Goal: Task Accomplishment & Management: Use online tool/utility

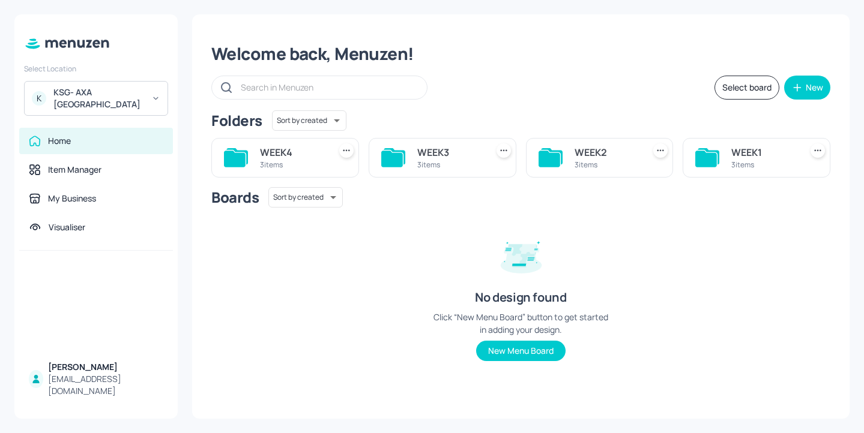
click at [99, 93] on div "KSG- AXA [GEOGRAPHIC_DATA]" at bounding box center [98, 98] width 91 height 24
click at [120, 94] on div "KSG- AXA [GEOGRAPHIC_DATA]" at bounding box center [98, 98] width 91 height 24
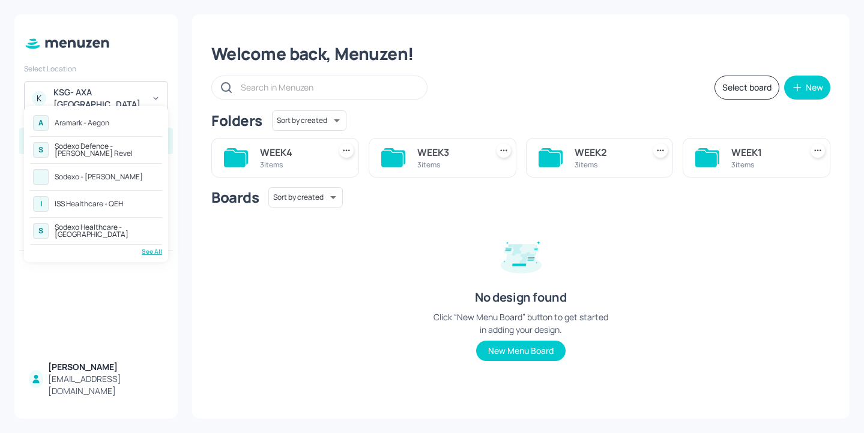
click at [160, 255] on div "See All" at bounding box center [96, 251] width 132 height 9
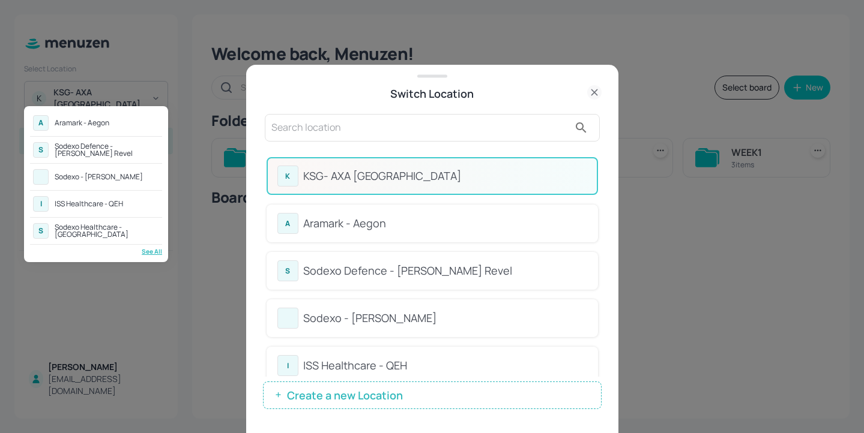
click at [457, 131] on div at bounding box center [432, 216] width 864 height 433
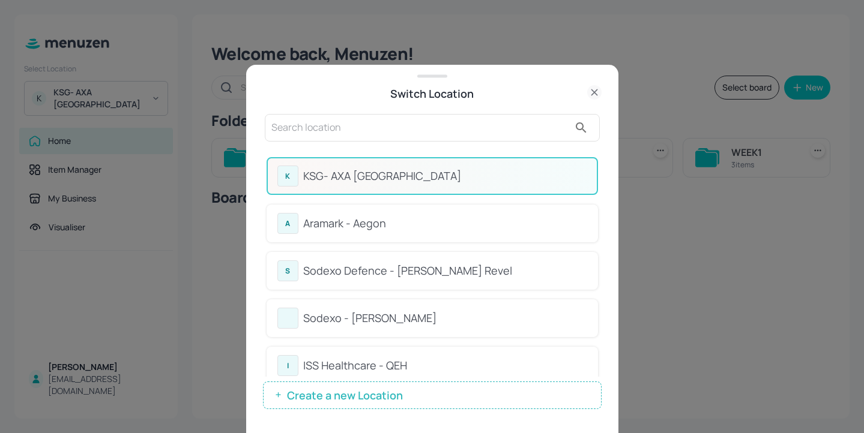
click at [427, 128] on input "text" at bounding box center [420, 127] width 298 height 19
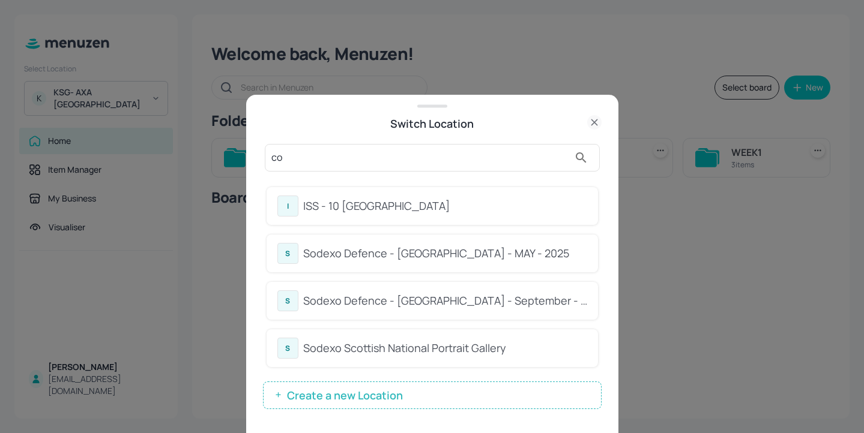
type input "co"
click at [531, 171] on div "co" at bounding box center [432, 158] width 335 height 28
click at [507, 205] on div "ISS - 10 South Collonade" at bounding box center [445, 206] width 284 height 16
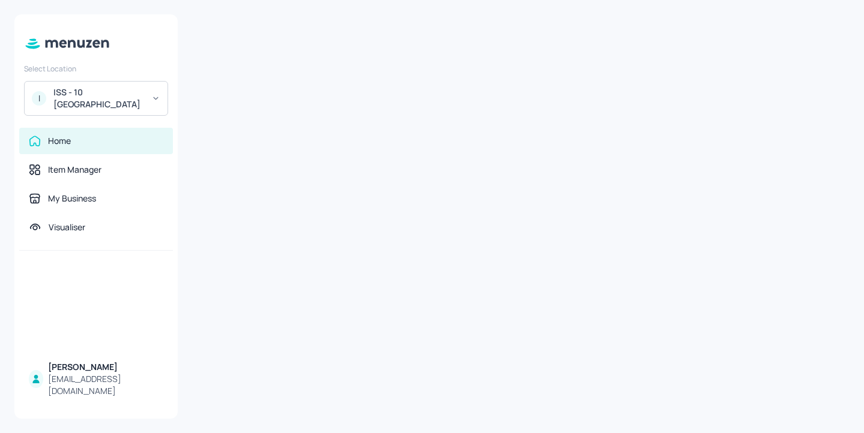
click at [507, 205] on icon at bounding box center [521, 217] width 48 height 48
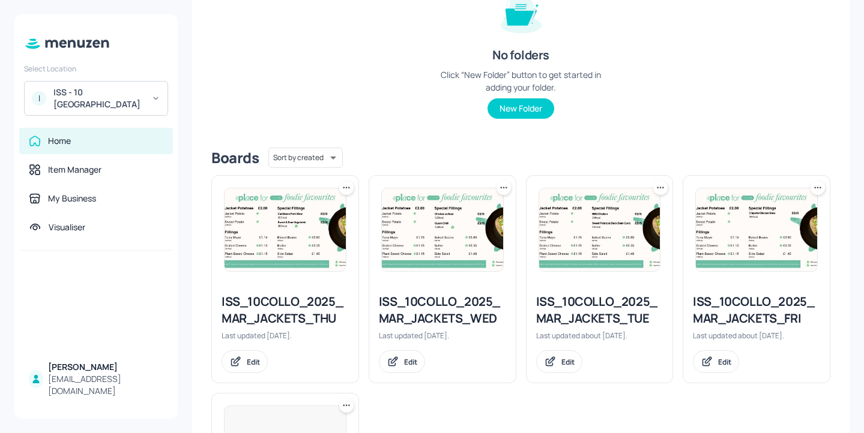
scroll to position [169, 0]
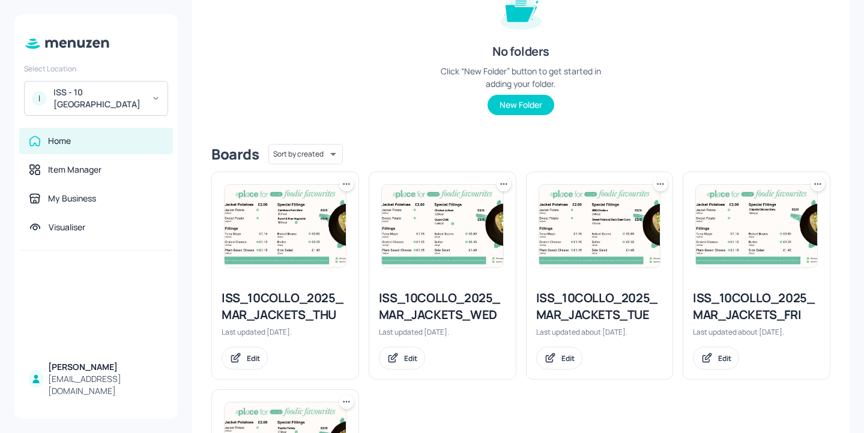
click at [623, 307] on div "ISS_10COLLO_2025_MAR_JACKETS_TUE" at bounding box center [599, 307] width 127 height 34
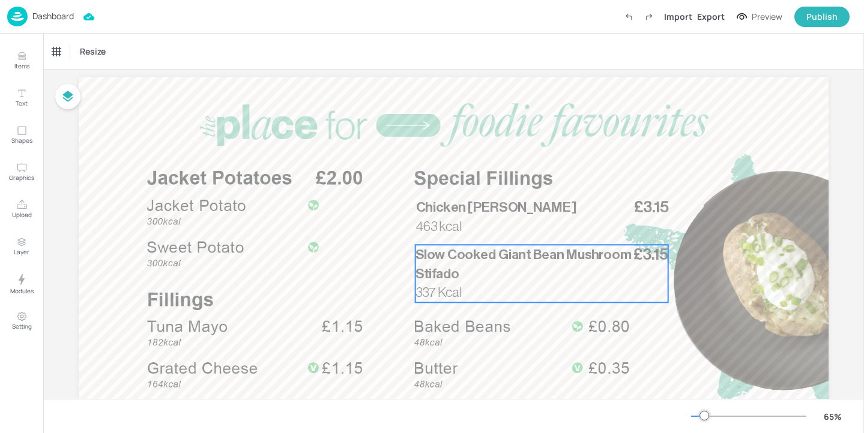
scroll to position [32, 0]
click at [543, 261] on p "Slow Cooked Giant Bean Mushroom Stifado" at bounding box center [525, 263] width 218 height 38
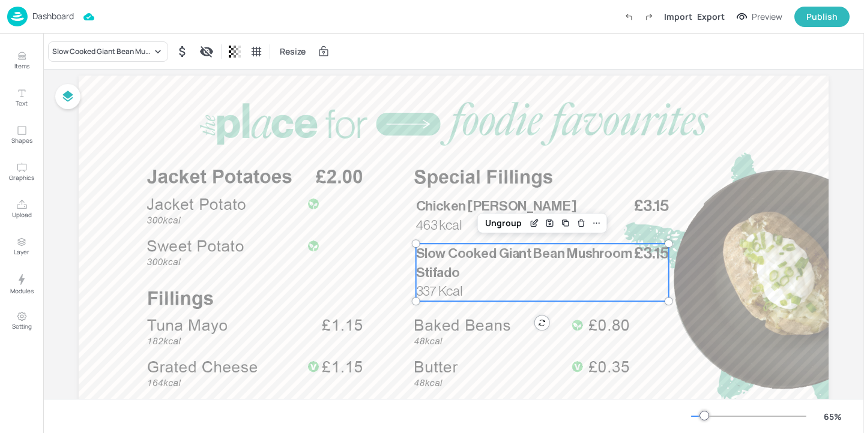
click at [100, 62] on div "Slow Cooked Giant Bean Mushroom Stifado Resize" at bounding box center [453, 51] width 821 height 35
click at [101, 58] on div "Slow Cooked Giant Bean Mushroom Stifado" at bounding box center [108, 51] width 120 height 20
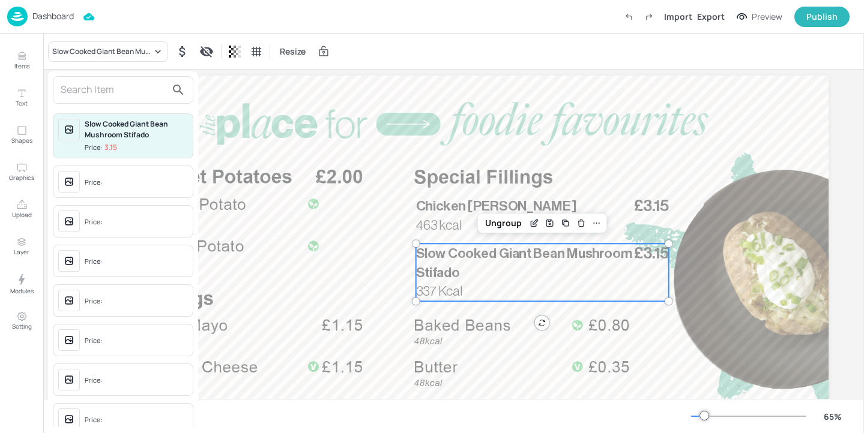
click at [131, 88] on input "text" at bounding box center [114, 89] width 106 height 19
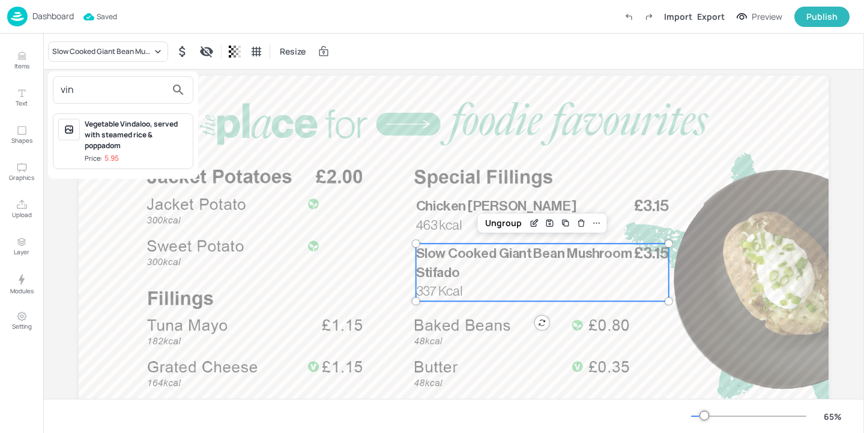
type input "vin"
click at [112, 138] on div "Vegetable Vindaloo, served with steamed rice & poppadom" at bounding box center [136, 135] width 103 height 32
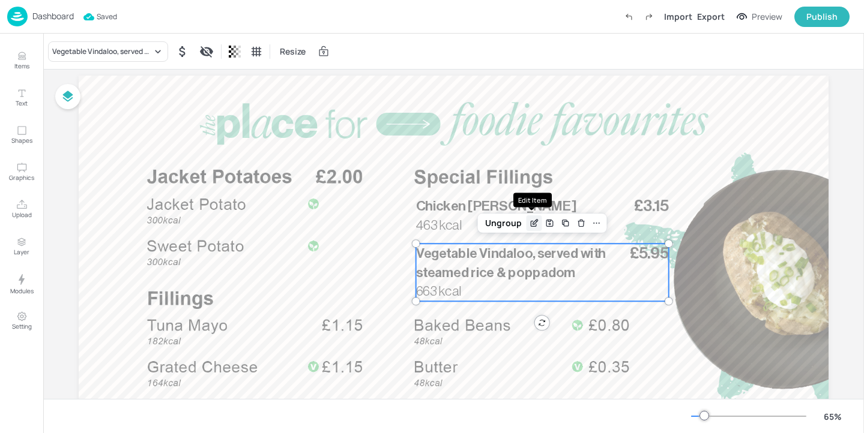
click at [527, 228] on div "Edit Item" at bounding box center [535, 224] width 16 height 16
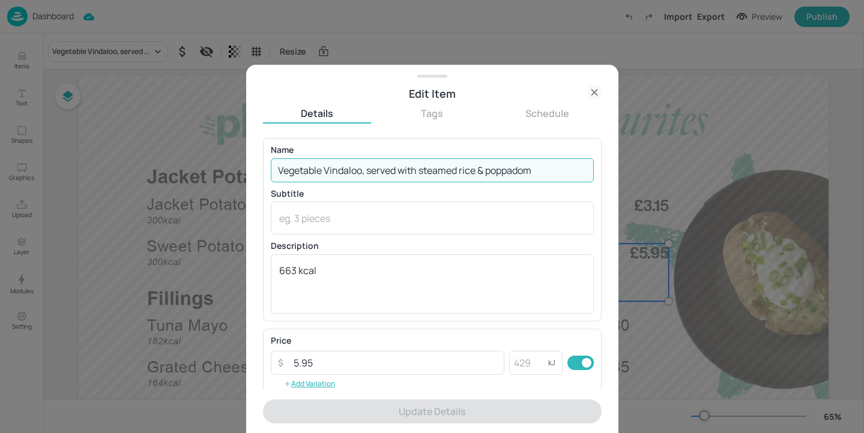
drag, startPoint x: 366, startPoint y: 174, endPoint x: 611, endPoint y: 173, distance: 245.6
click at [611, 173] on div "Edit Item Details Tags Schedule Name Vegetable Vindaloo, served with steamed ri…" at bounding box center [432, 249] width 372 height 369
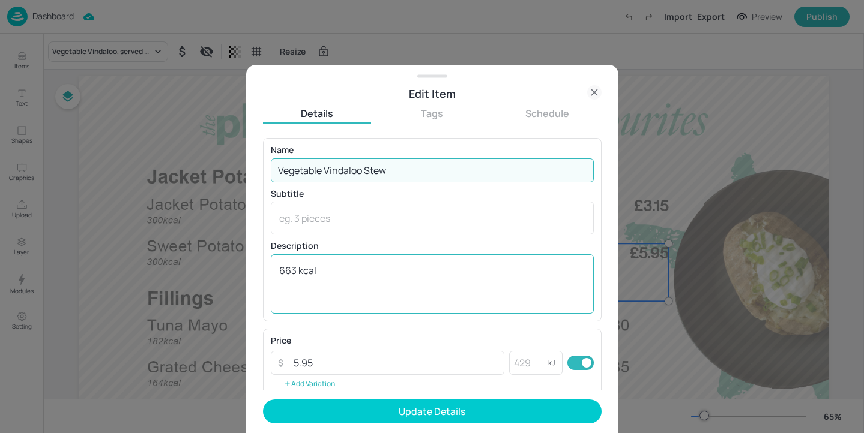
type input "Vegetable Vindaloo Stew"
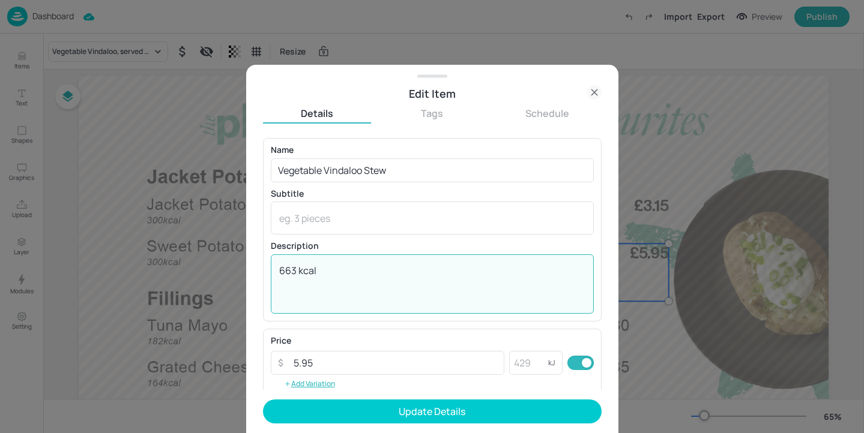
drag, startPoint x: 292, startPoint y: 272, endPoint x: 272, endPoint y: 272, distance: 20.4
click at [272, 272] on div "663 kcal x ​" at bounding box center [432, 284] width 323 height 59
type textarea "316 kcal"
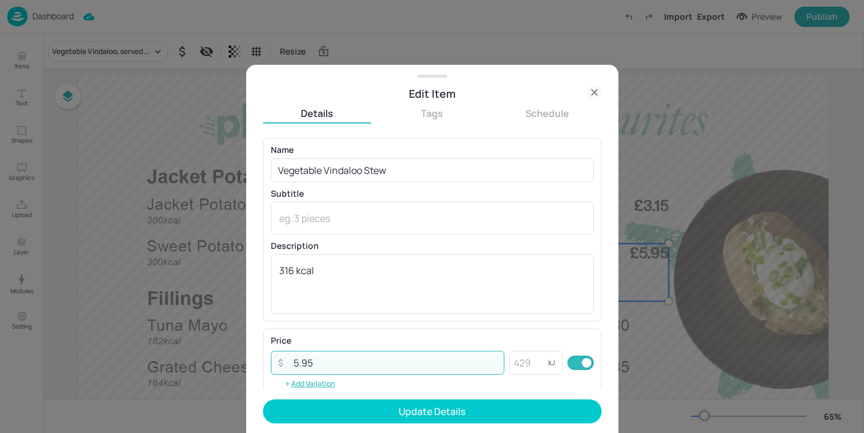
drag, startPoint x: 355, startPoint y: 365, endPoint x: 271, endPoint y: 359, distance: 83.7
click at [271, 359] on div "​ 5.95 ​" at bounding box center [388, 363] width 234 height 24
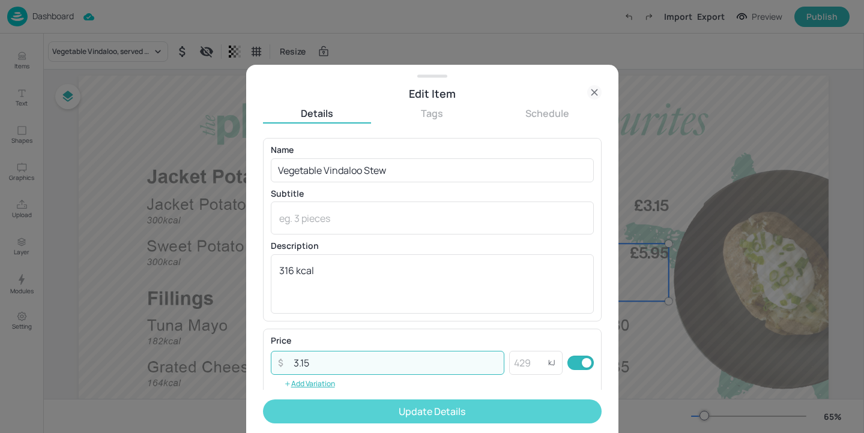
type input "3.15"
click at [357, 408] on button "Update Details" at bounding box center [432, 412] width 339 height 24
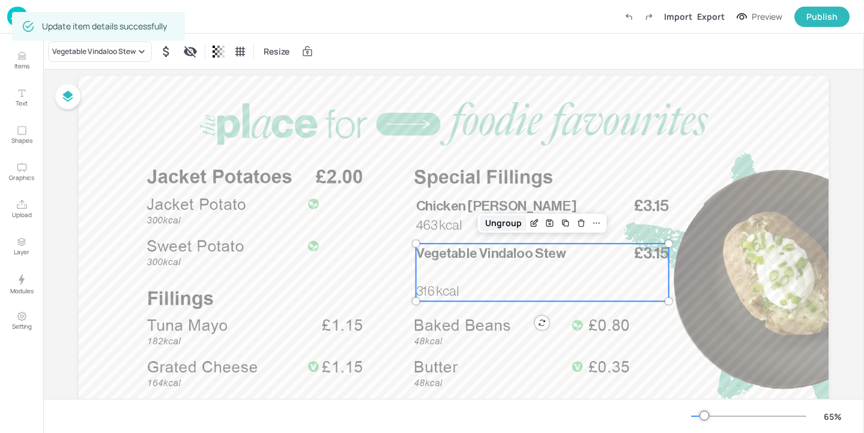
click at [497, 226] on div "Ungroup" at bounding box center [503, 224] width 46 height 16
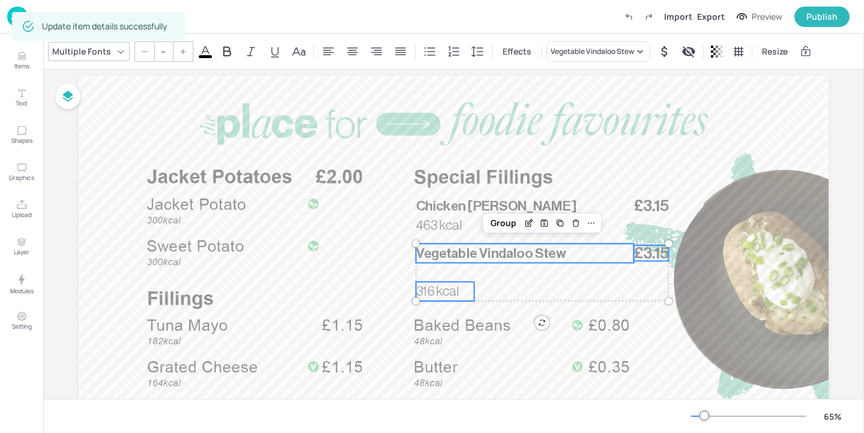
click at [450, 297] on span "316 kcal" at bounding box center [437, 292] width 43 height 14
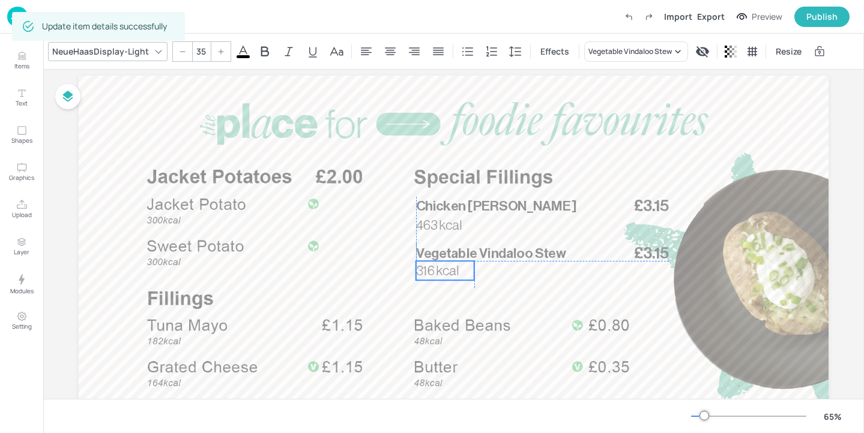
drag, startPoint x: 450, startPoint y: 297, endPoint x: 450, endPoint y: 276, distance: 21.6
click at [450, 276] on span "316 kcal" at bounding box center [437, 271] width 43 height 14
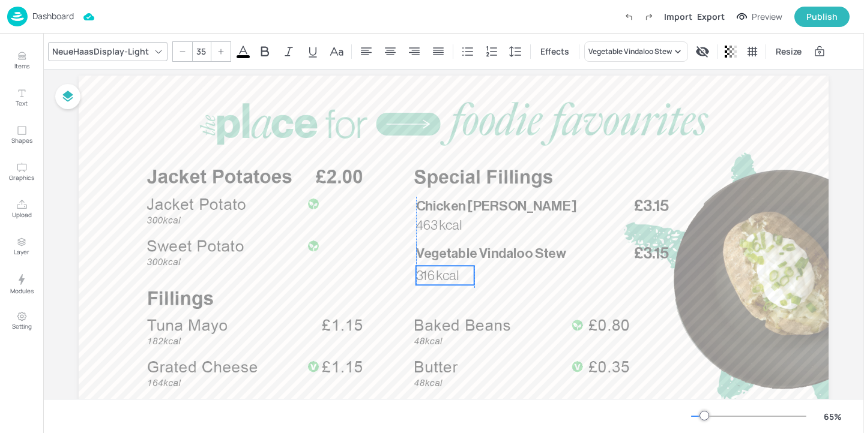
click at [450, 280] on span "316 kcal" at bounding box center [437, 276] width 43 height 14
click at [432, 277] on span "316 kcal" at bounding box center [437, 273] width 43 height 14
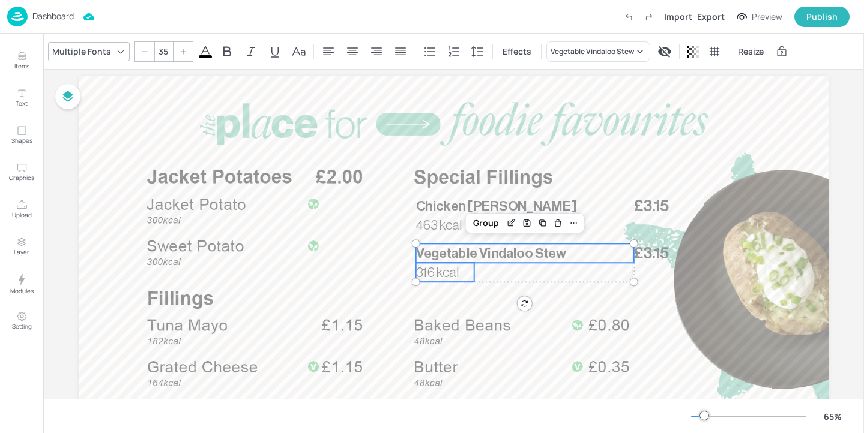
click at [529, 253] on span "Vegetable Vindaloo Stew" at bounding box center [491, 254] width 150 height 14
type input "--"
click at [656, 254] on span "£3.15" at bounding box center [651, 254] width 34 height 16
click at [497, 221] on div "Group" at bounding box center [503, 224] width 35 height 16
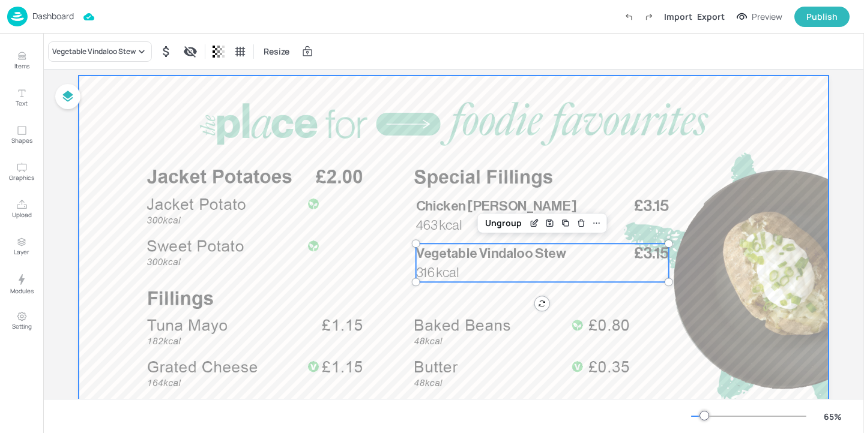
click at [614, 169] on div at bounding box center [454, 287] width 750 height 422
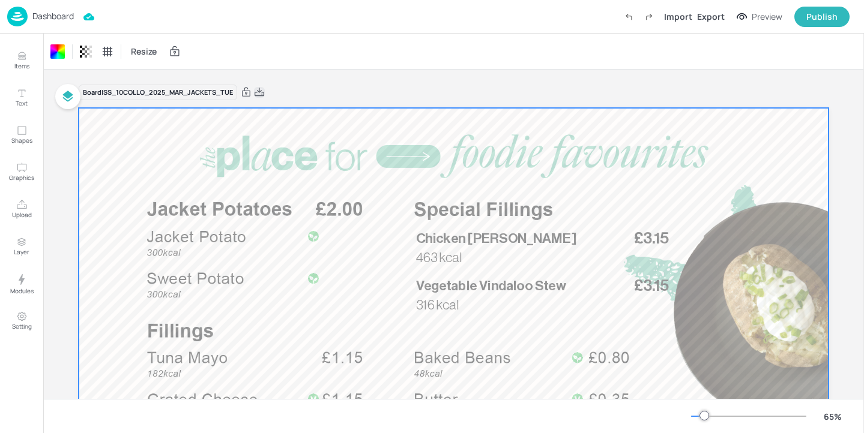
click at [265, 92] on icon at bounding box center [259, 92] width 11 height 12
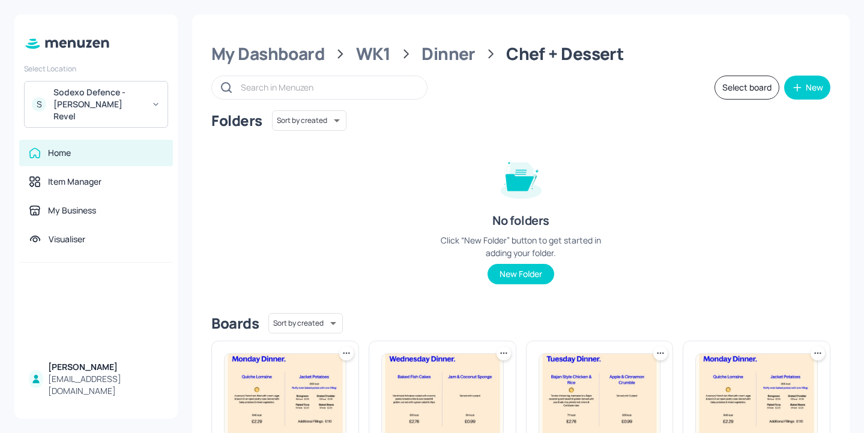
scroll to position [162, 0]
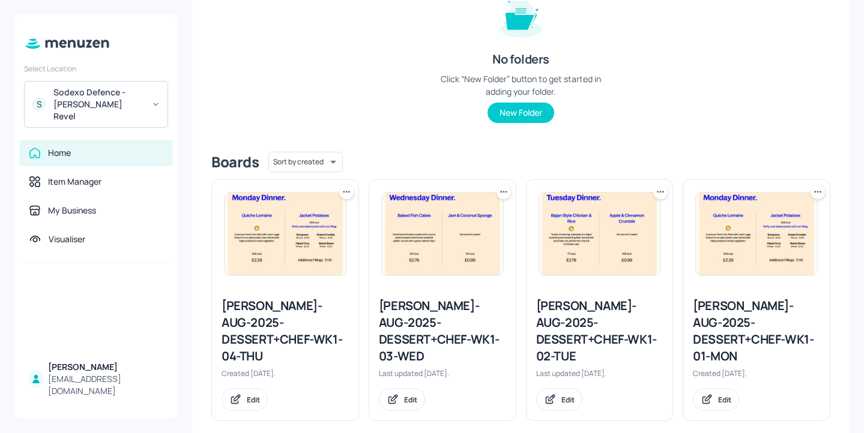
click at [99, 82] on div "S Sodexo Defence - Newbold Revel" at bounding box center [96, 104] width 144 height 47
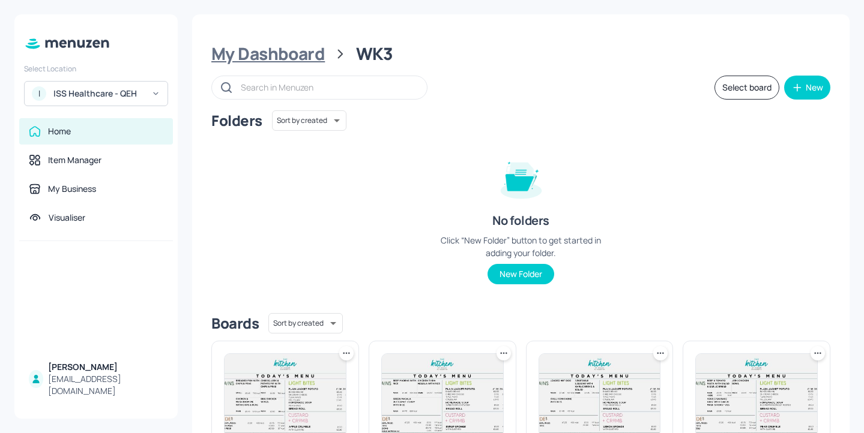
click at [314, 44] on div "My Dashboard" at bounding box center [267, 54] width 113 height 22
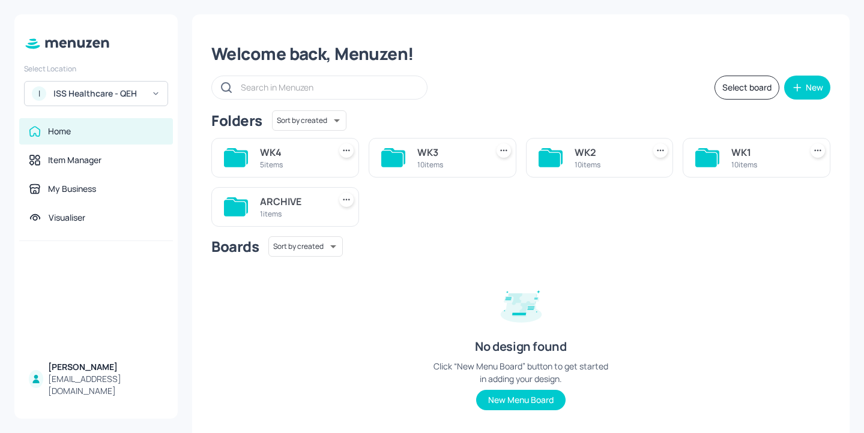
click at [275, 153] on div "WK4" at bounding box center [292, 152] width 65 height 14
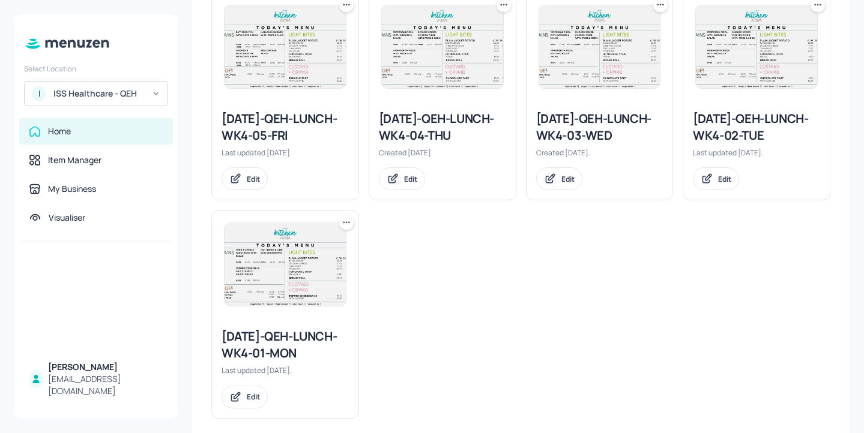
scroll to position [260, 0]
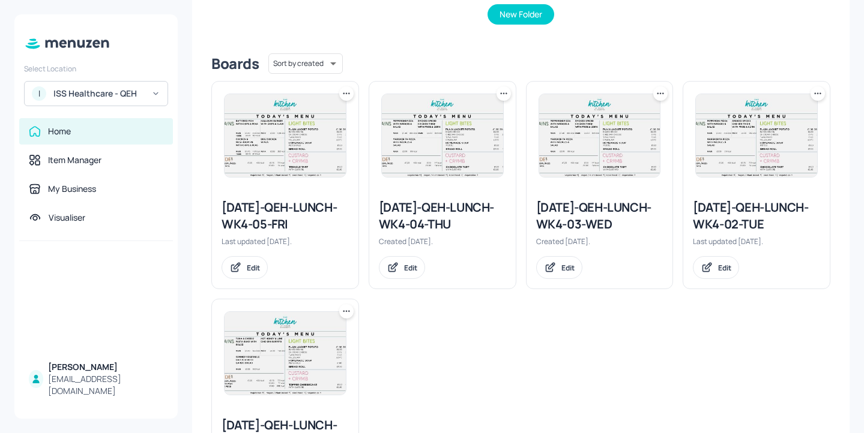
click at [813, 96] on icon at bounding box center [818, 94] width 12 height 12
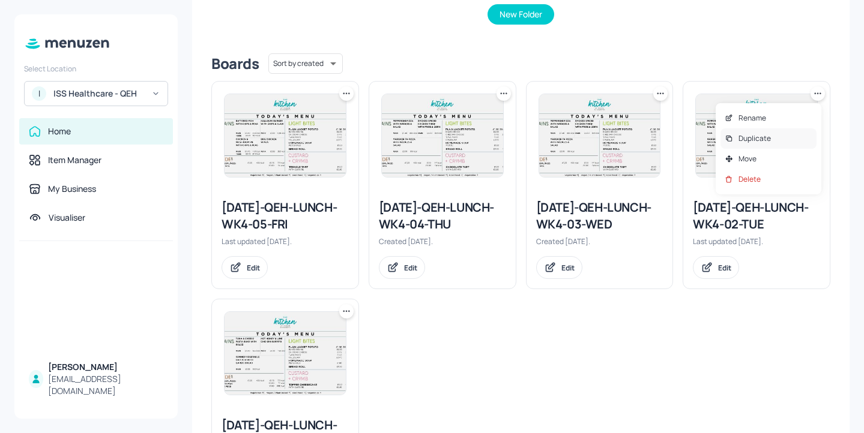
click at [765, 134] on p "Duplicate" at bounding box center [754, 138] width 32 height 11
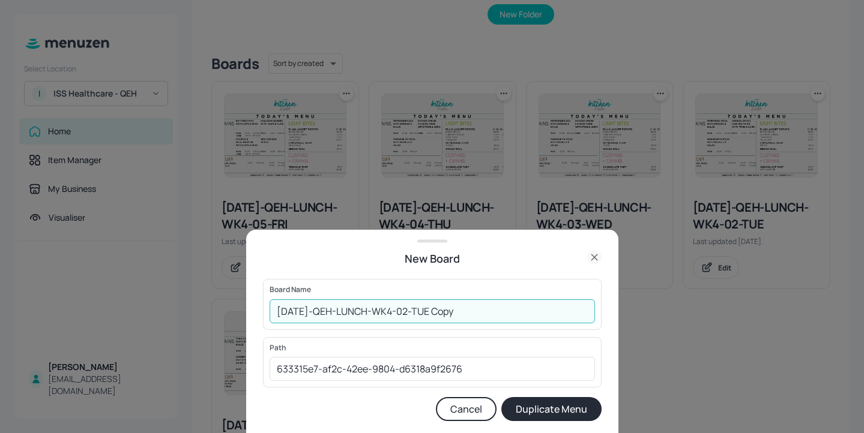
click at [272, 314] on input "2025-JUL-QEH-LUNCH-WK4-02-TUE Copy" at bounding box center [432, 312] width 325 height 24
click at [285, 310] on input "02ed-2025-JUL-QEH-LUNCH-WK4-02-TUE Copy" at bounding box center [432, 312] width 325 height 24
drag, startPoint x: 521, startPoint y: 313, endPoint x: 463, endPoint y: 308, distance: 58.4
click at [463, 308] on input "01ed-2025-JUL-QEH-LUNCH-WK4-02-TUE Copy" at bounding box center [432, 312] width 325 height 24
type input "01ed-2025-[DATE]-QEH-LUNCH-WK4-02-TUE-20250826"
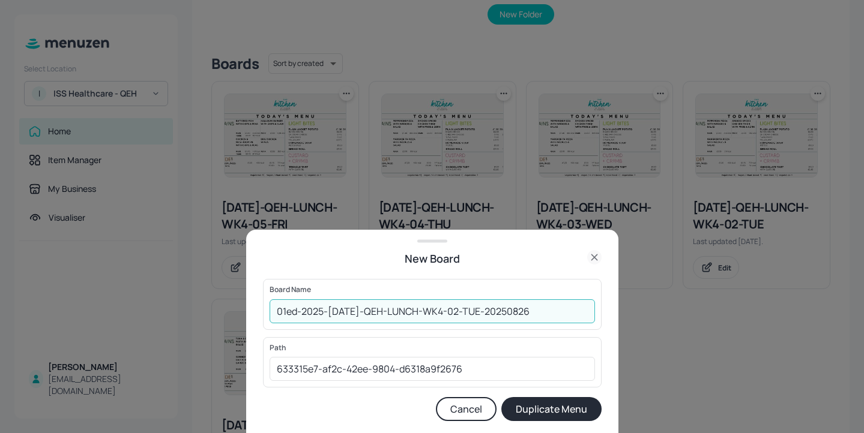
click at [555, 409] on button "Duplicate Menu" at bounding box center [551, 409] width 100 height 24
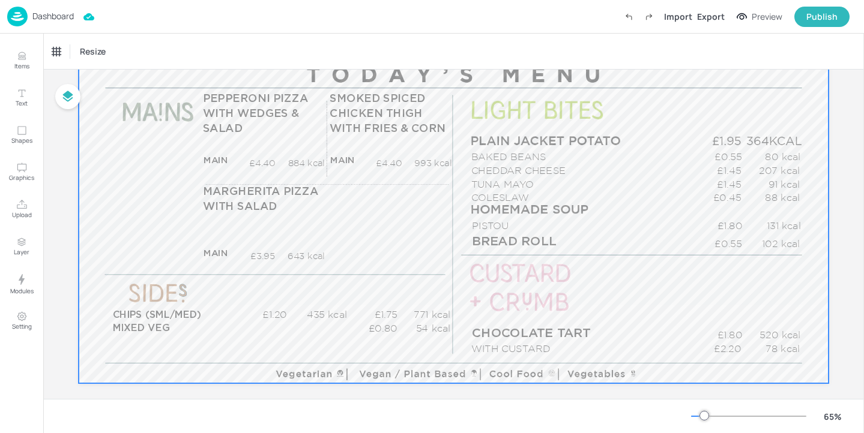
scroll to position [121, 0]
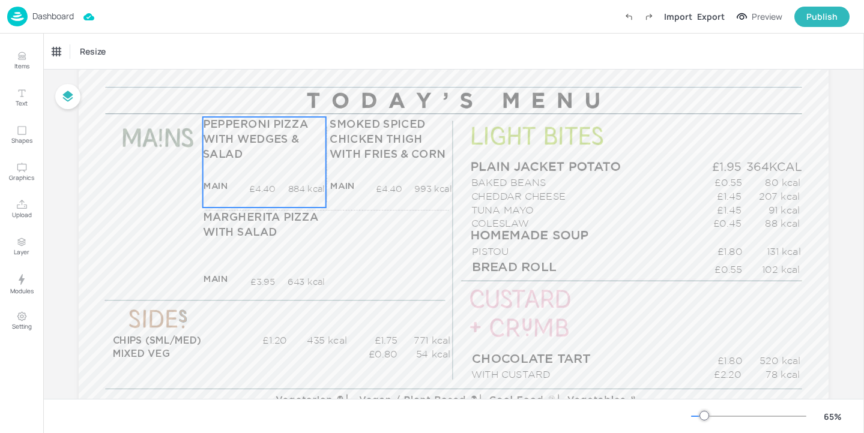
click at [270, 172] on div "PEPPERONI PIZZA WITH WEDGES & SALAD MAIN £4.40 884 kcal +SIDE £5.45 kcal" at bounding box center [264, 162] width 123 height 91
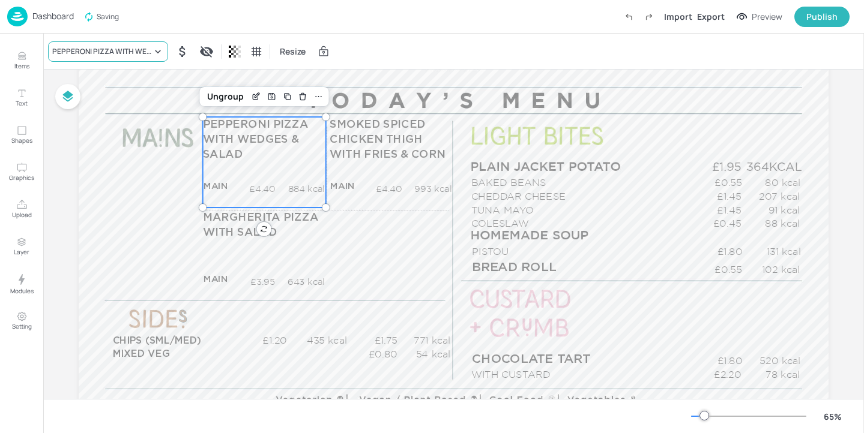
click at [137, 54] on div "PEPPERONI PIZZA WITH WEDGES & SALAD" at bounding box center [102, 51] width 100 height 11
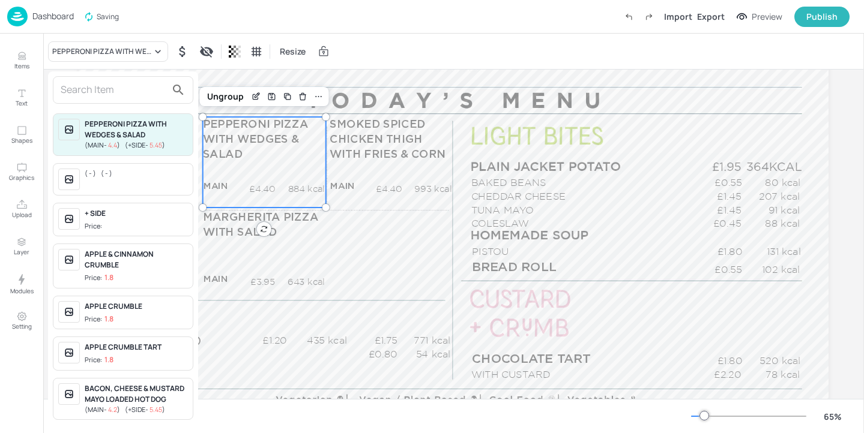
click at [114, 99] on input "text" at bounding box center [114, 89] width 106 height 19
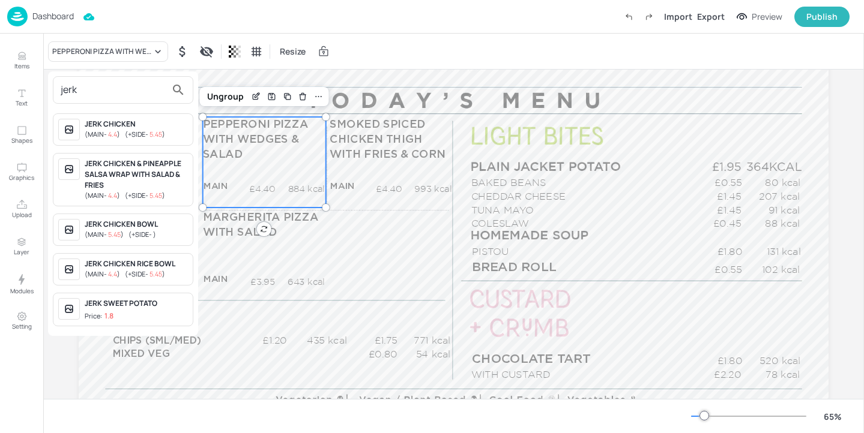
type input "jerk"
click at [165, 133] on span "( +SIDE - 5.45 )" at bounding box center [145, 134] width 40 height 9
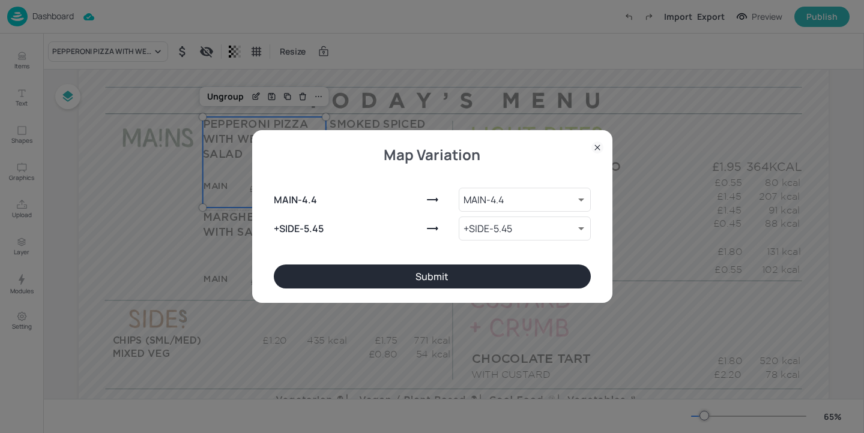
click at [341, 286] on button "Submit" at bounding box center [432, 277] width 317 height 24
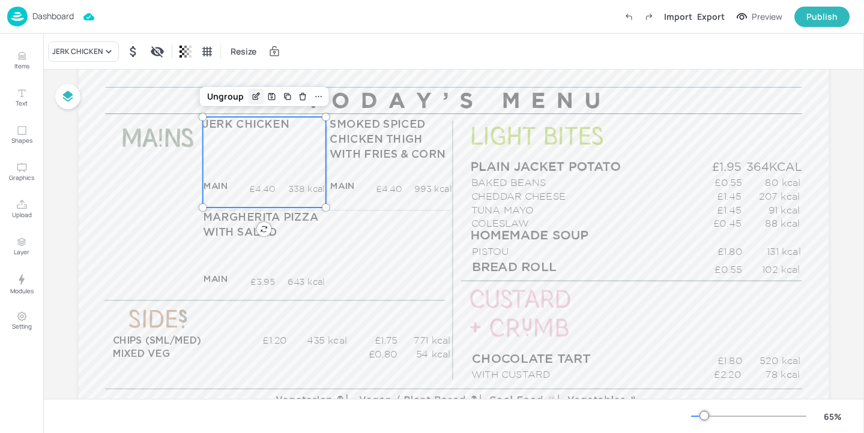
click at [257, 98] on icon "Edit Item" at bounding box center [256, 97] width 10 height 10
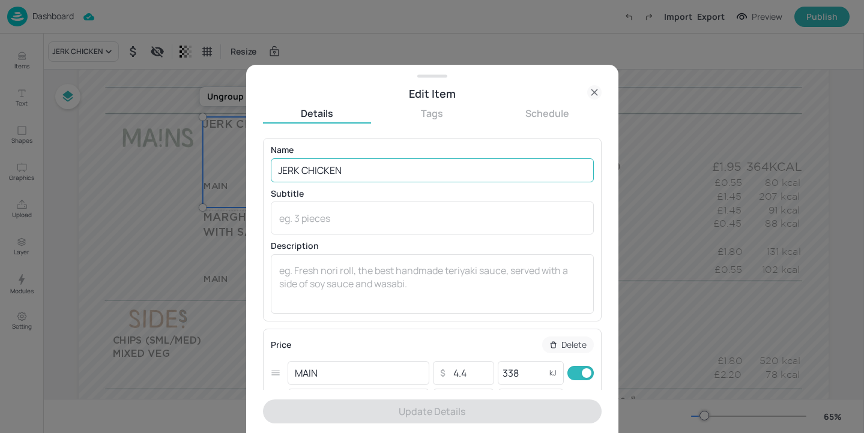
click at [362, 162] on input "JERK CHICKEN" at bounding box center [432, 171] width 323 height 24
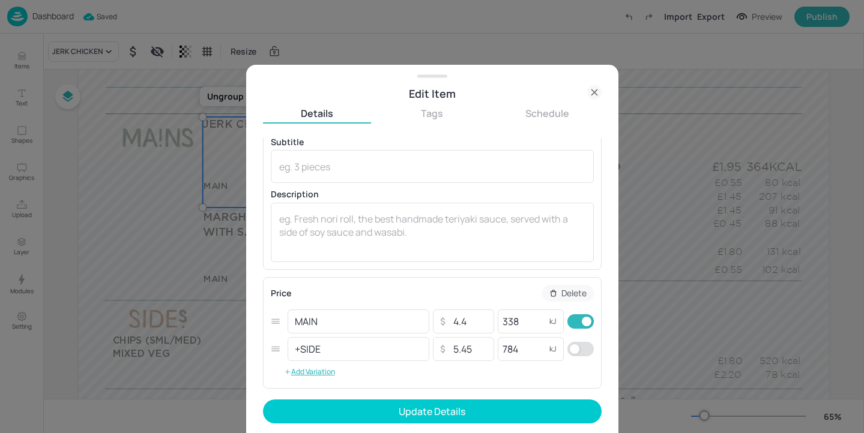
scroll to position [113, 0]
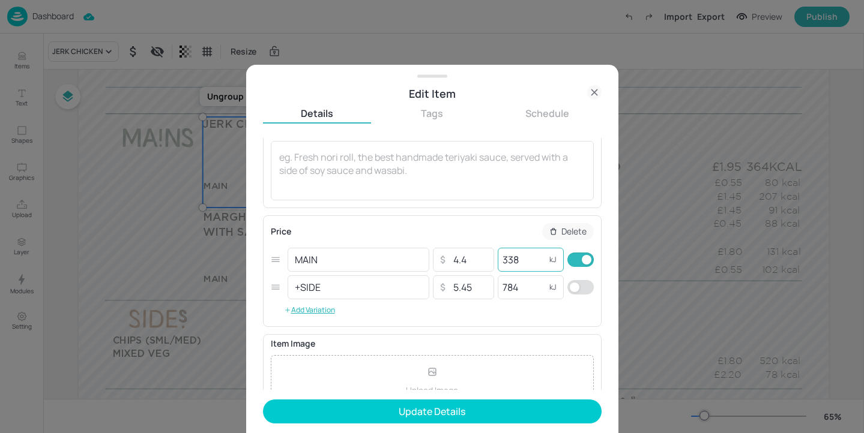
type input "JERK CHICKEN LEG"
click at [525, 265] on input "338" at bounding box center [522, 260] width 48 height 24
drag, startPoint x: 525, startPoint y: 265, endPoint x: 489, endPoint y: 262, distance: 36.7
click at [489, 262] on div "MAIN ​ ​ 4.4 ​ 338 kJ ​" at bounding box center [432, 260] width 323 height 28
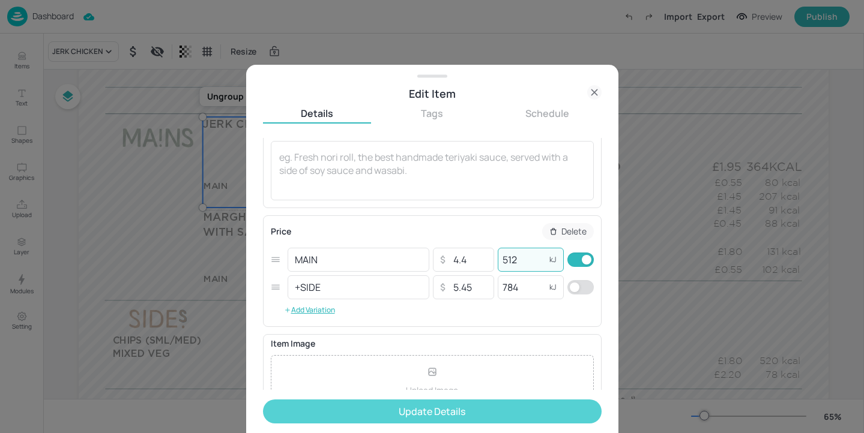
type input "512"
click at [500, 411] on button "Update Details" at bounding box center [432, 412] width 339 height 24
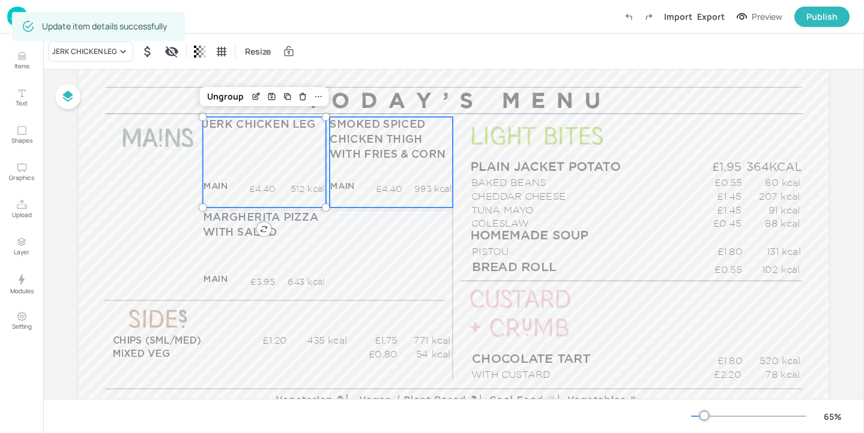
click at [424, 188] on p "993 kcal" at bounding box center [427, 189] width 50 height 13
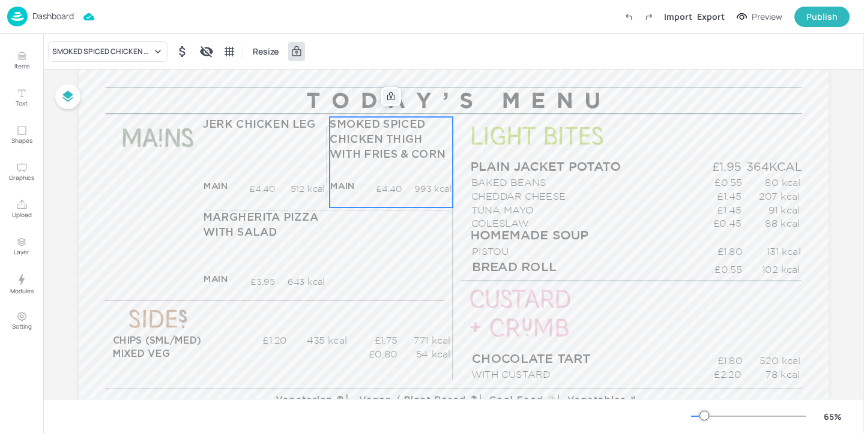
click at [393, 98] on icon at bounding box center [391, 97] width 10 height 10
click at [140, 53] on div "SMOKED SPICED CHICKEN THIGH WITH FRIES & CORN" at bounding box center [102, 51] width 100 height 11
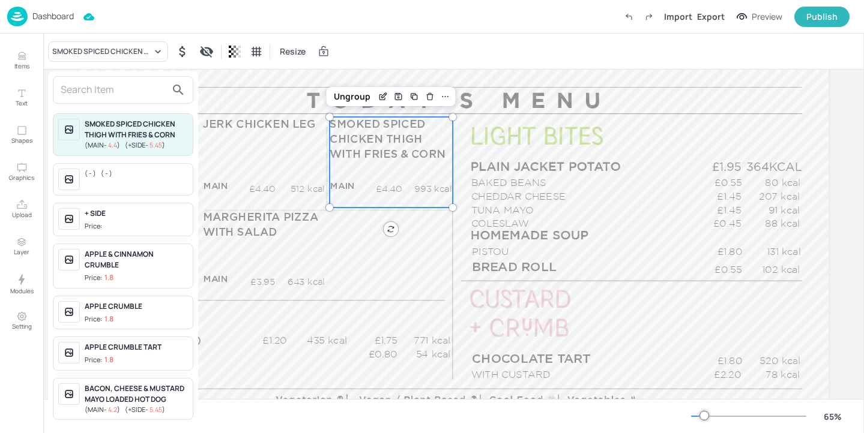
click at [133, 94] on input "text" at bounding box center [114, 89] width 106 height 19
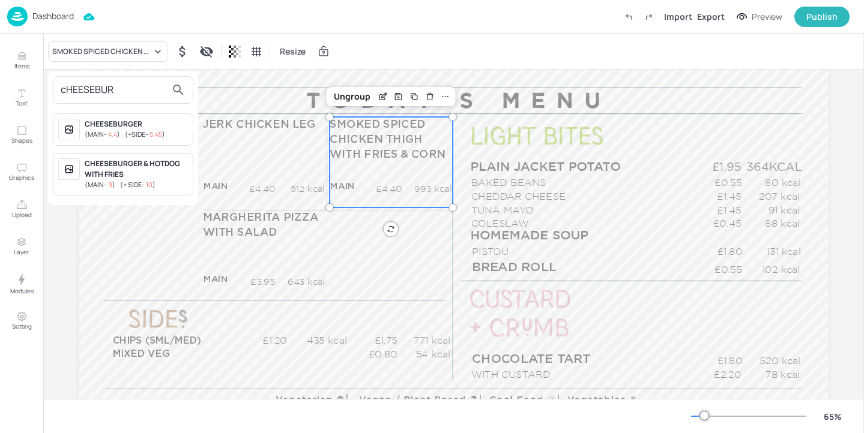
type input "cHEESEBUR"
click at [149, 125] on div "CHEESEBURGER" at bounding box center [136, 124] width 103 height 11
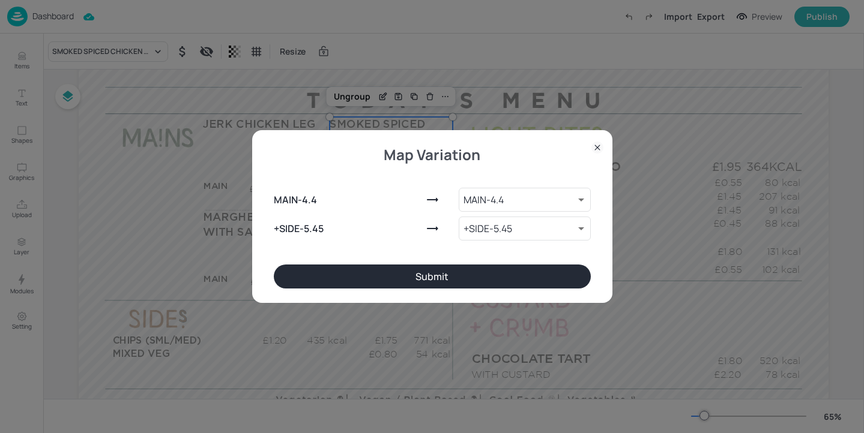
click at [376, 272] on button "Submit" at bounding box center [432, 277] width 317 height 24
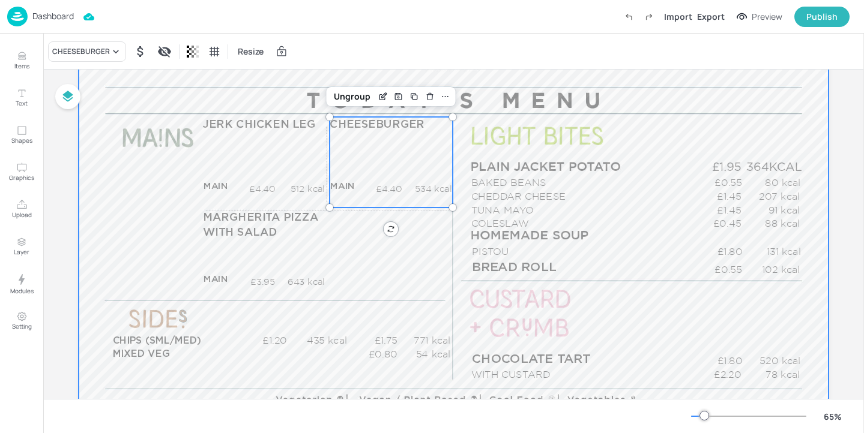
click at [200, 208] on div at bounding box center [454, 198] width 750 height 422
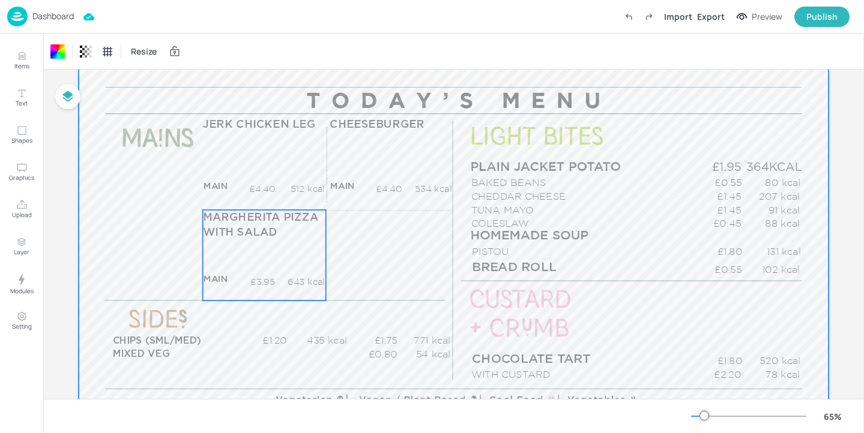
click at [212, 231] on span "MARGHERITA PIZZA WITH SALAD" at bounding box center [261, 225] width 116 height 26
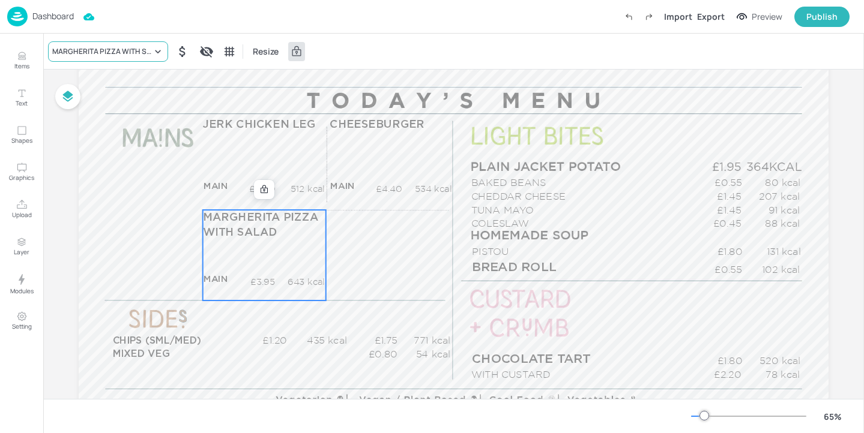
click at [107, 46] on div "MARGHERITA PIZZA WITH SALAD" at bounding box center [102, 51] width 100 height 11
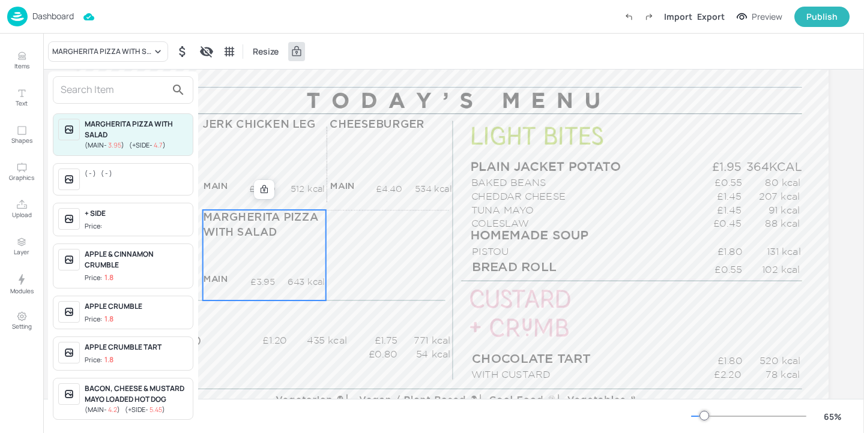
click at [94, 92] on input "text" at bounding box center [114, 89] width 106 height 19
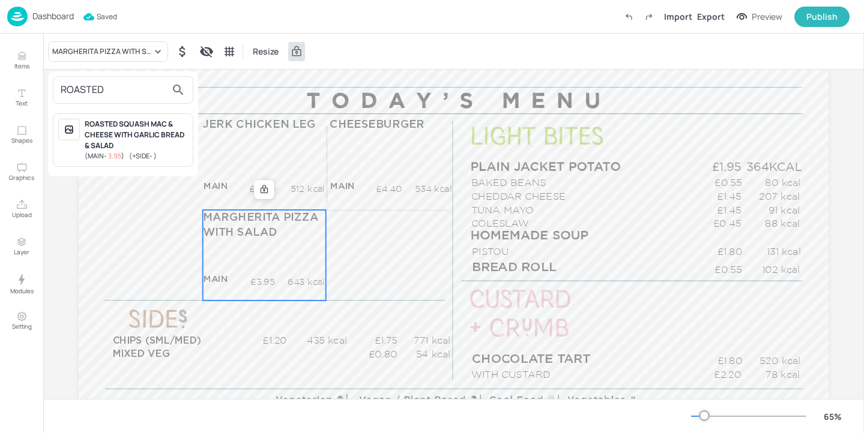
type input "ROASTED"
click at [118, 130] on div "ROASTED SQUASH MAC & CHEESE WITH GARLIC BREAD & SALAD" at bounding box center [136, 135] width 103 height 32
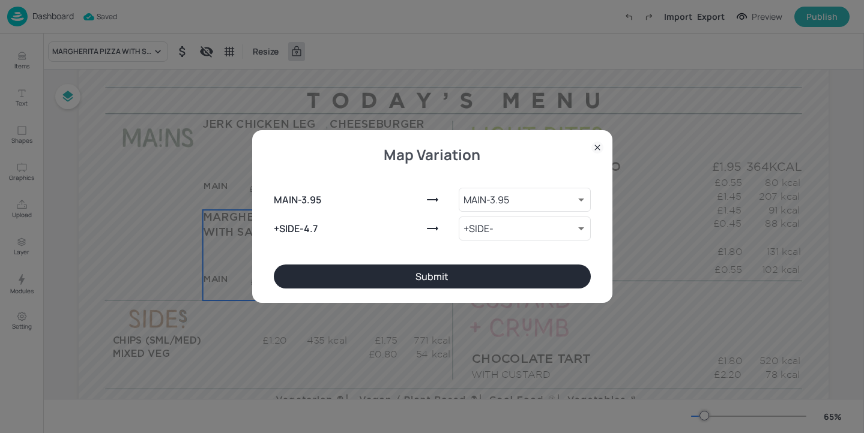
click at [399, 283] on button "Submit" at bounding box center [432, 277] width 317 height 24
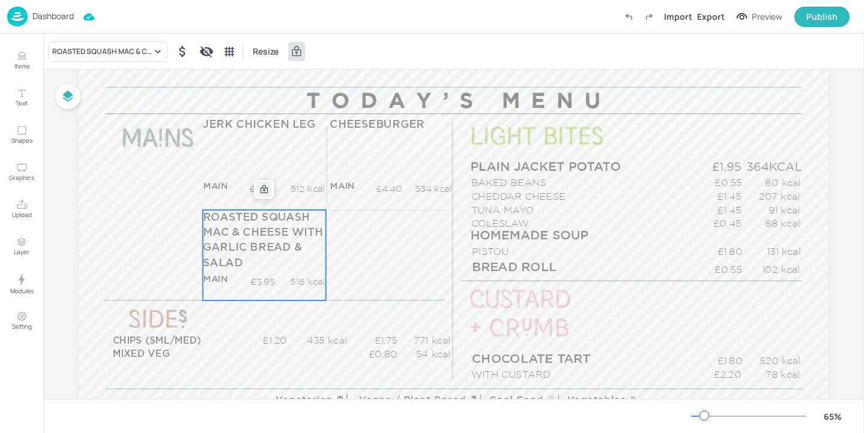
click at [259, 186] on icon at bounding box center [264, 190] width 10 height 10
click at [256, 189] on icon "Edit Item" at bounding box center [256, 190] width 10 height 10
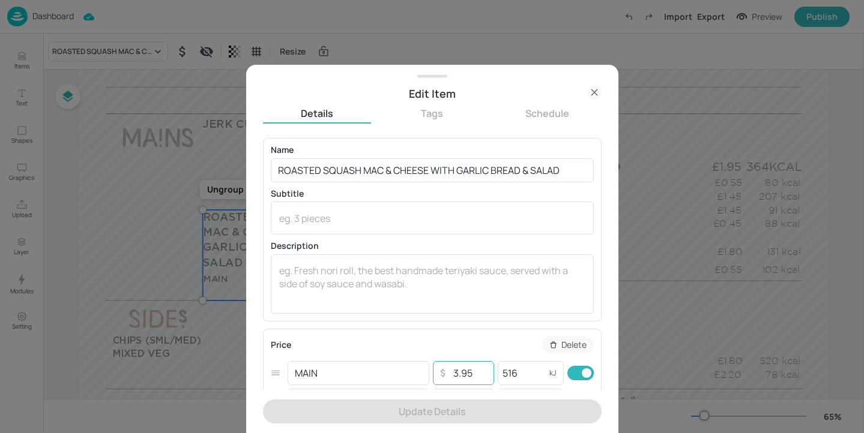
scroll to position [93, 0]
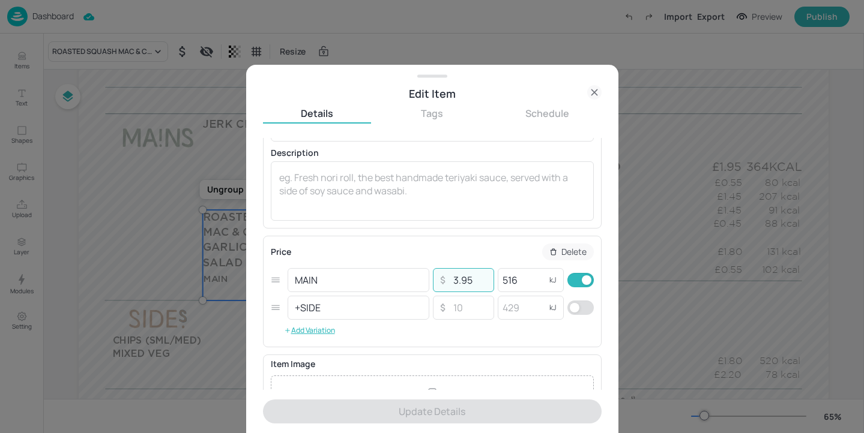
drag, startPoint x: 472, startPoint y: 280, endPoint x: 426, endPoint y: 277, distance: 46.3
click at [426, 277] on div "MAIN ​ ​ 3.95 ​ 516 kJ ​" at bounding box center [432, 281] width 323 height 28
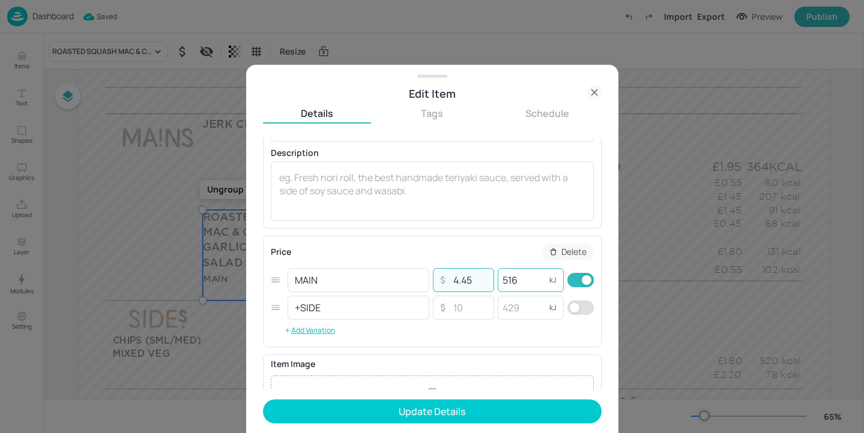
type input "4.45"
drag, startPoint x: 518, startPoint y: 285, endPoint x: 491, endPoint y: 279, distance: 27.0
click at [491, 279] on div "MAIN ​ ​ 4.45 ​ 516 kJ ​" at bounding box center [432, 281] width 323 height 28
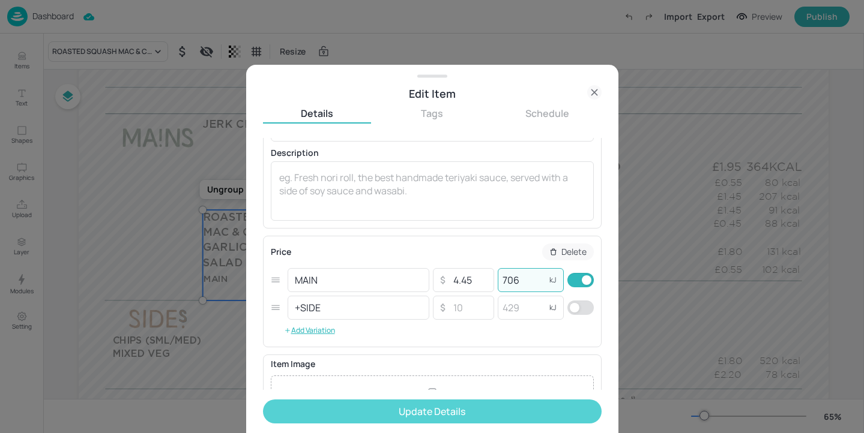
type input "706"
click at [507, 409] on button "Update Details" at bounding box center [432, 412] width 339 height 24
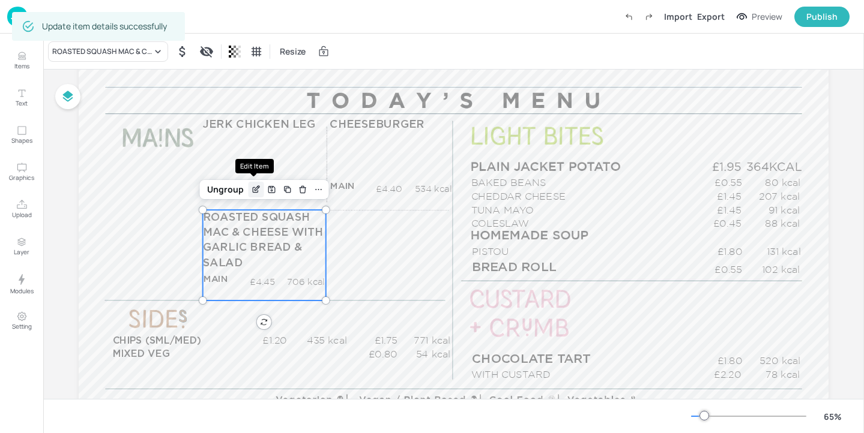
click at [251, 190] on icon "Edit Item" at bounding box center [256, 190] width 10 height 10
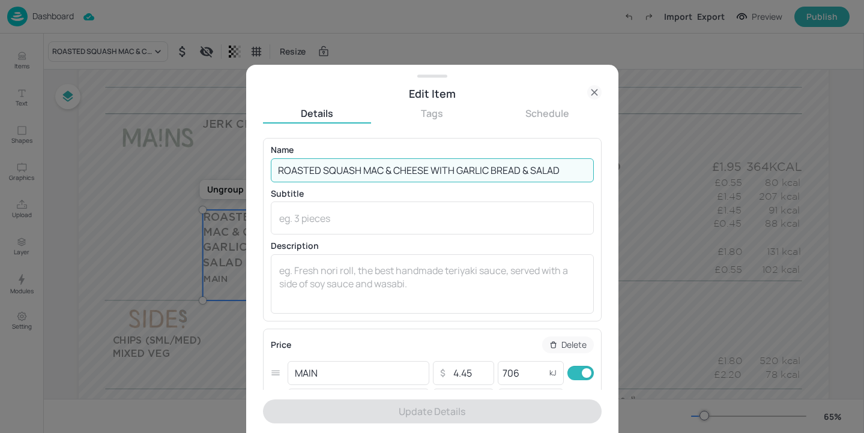
drag, startPoint x: 524, startPoint y: 170, endPoint x: 711, endPoint y: 178, distance: 188.1
click at [707, 178] on div "Edit Item Details Tags Schedule Name ROASTED SQUASH MAC & CHEESE WITH GARLIC BR…" at bounding box center [432, 216] width 864 height 433
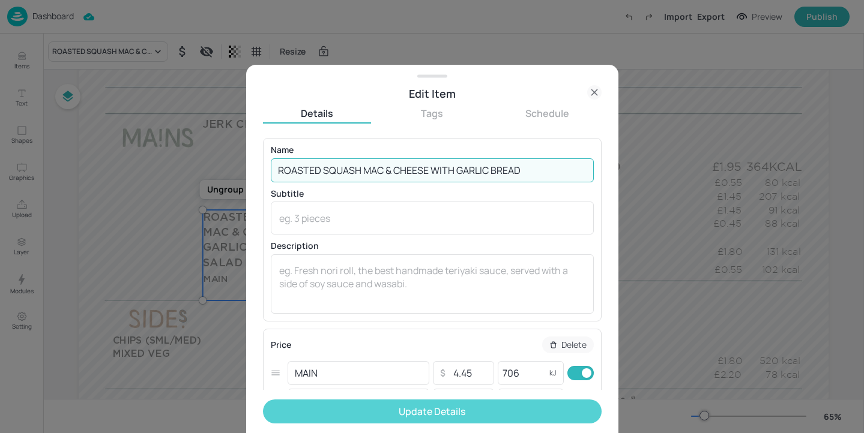
type input "ROASTED SQUASH MAC & CHEESE WITH GARLIC BREAD"
click at [454, 417] on button "Update Details" at bounding box center [432, 412] width 339 height 24
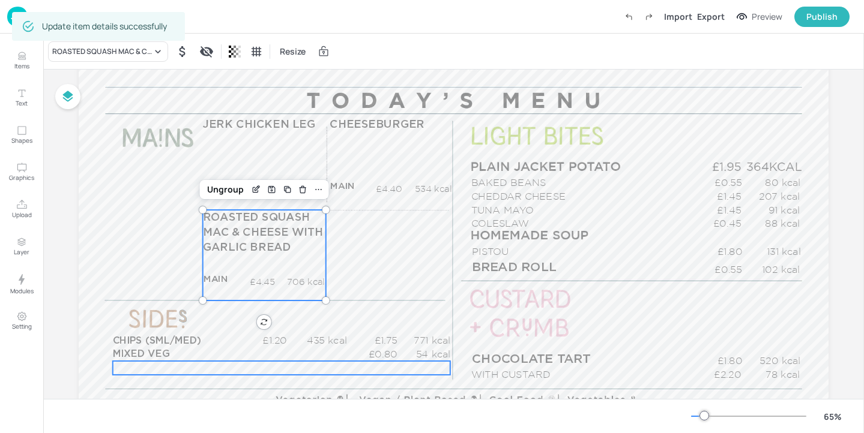
click at [228, 364] on div "£0.00 kcal" at bounding box center [281, 368] width 337 height 14
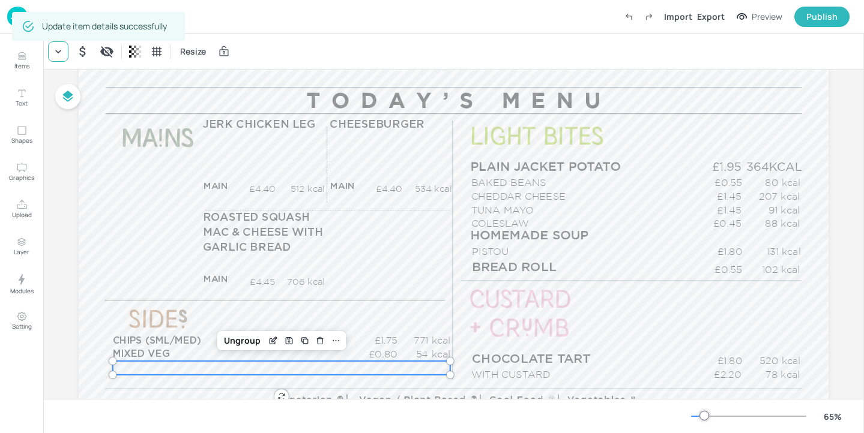
click at [63, 49] on icon at bounding box center [58, 52] width 12 height 12
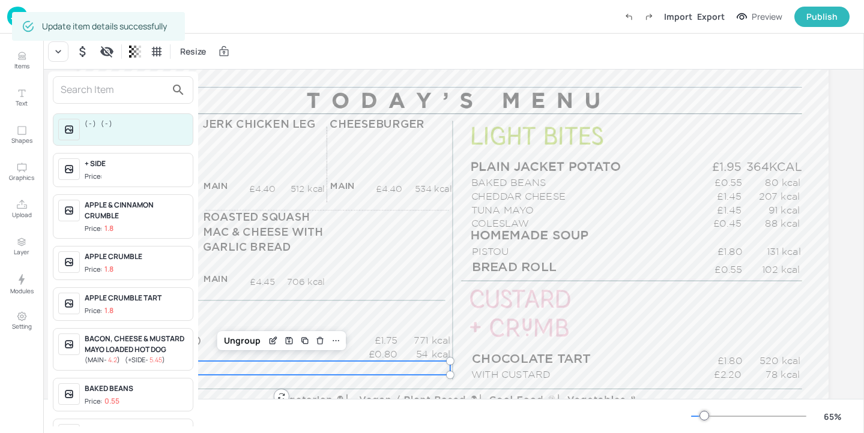
click at [82, 84] on input "text" at bounding box center [114, 89] width 106 height 19
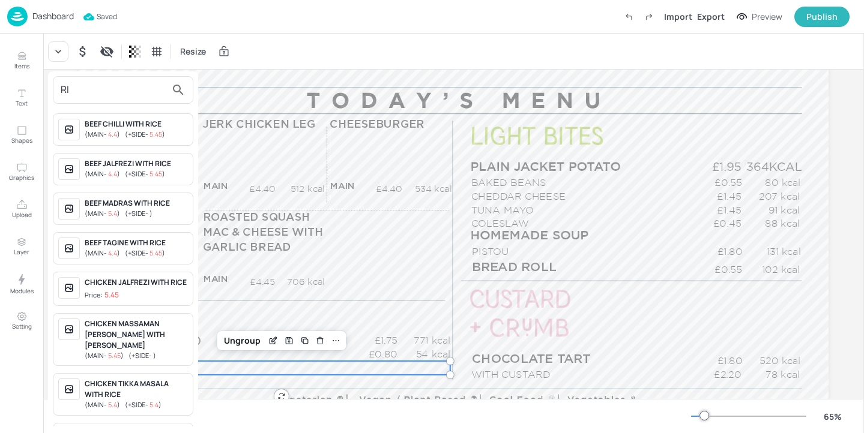
type input "R"
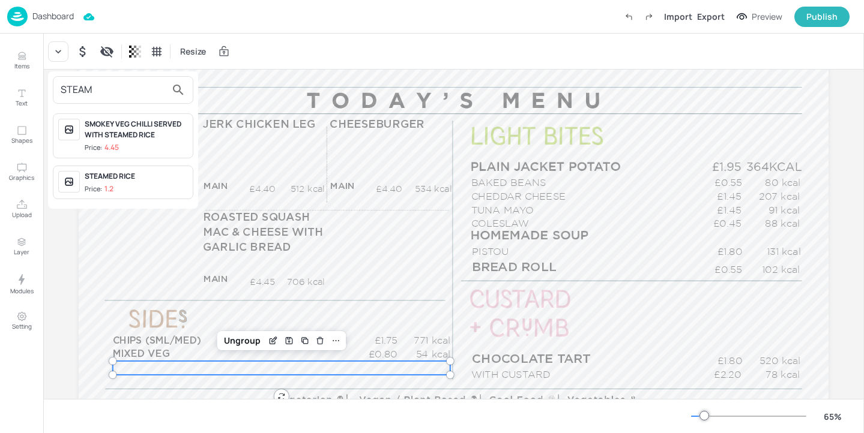
type input "STEAM"
click at [135, 179] on div "STEAMED RICE" at bounding box center [136, 176] width 103 height 11
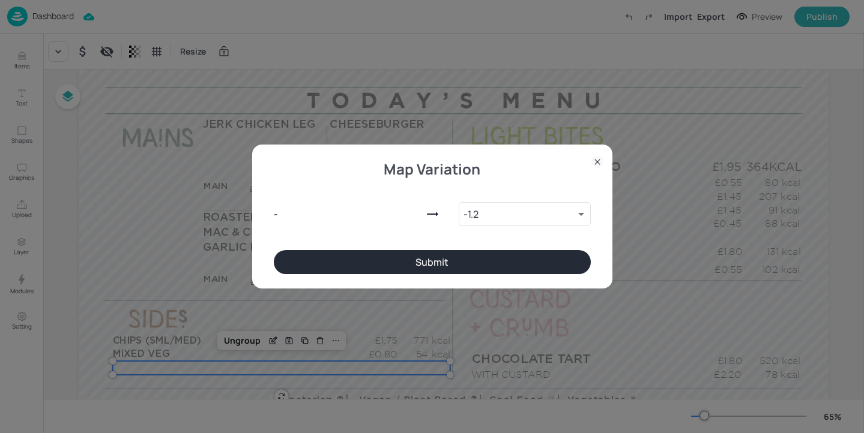
click at [376, 262] on button "Submit" at bounding box center [432, 262] width 317 height 24
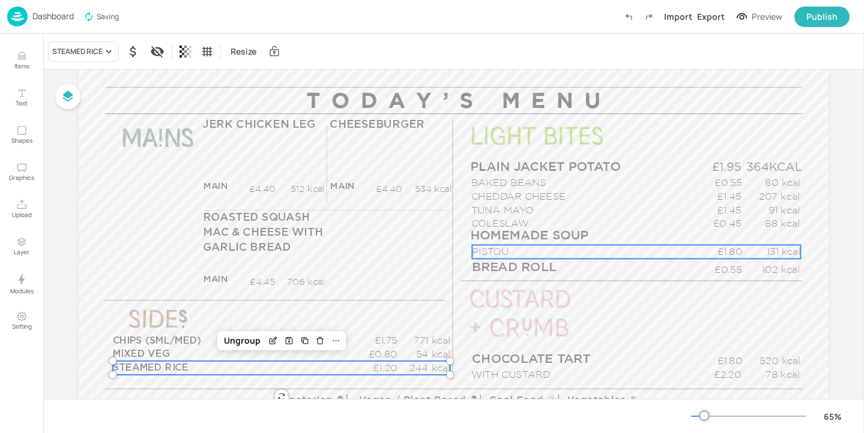
click at [561, 250] on p "PISTOU" at bounding box center [583, 252] width 222 height 14
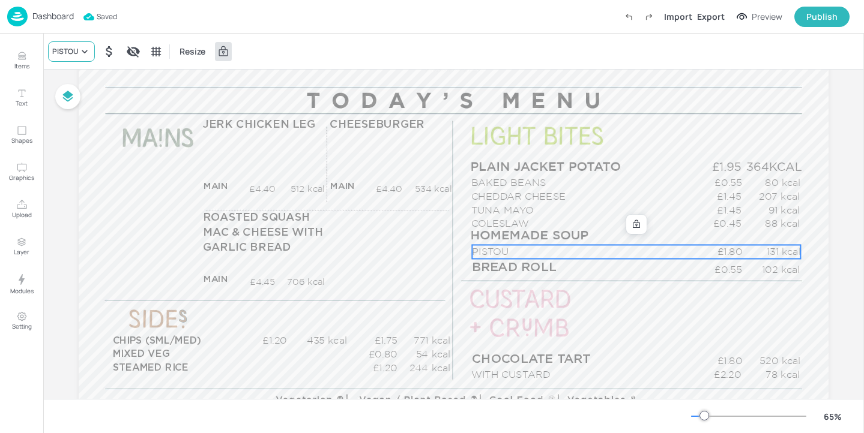
click at [89, 50] on icon at bounding box center [85, 52] width 12 height 12
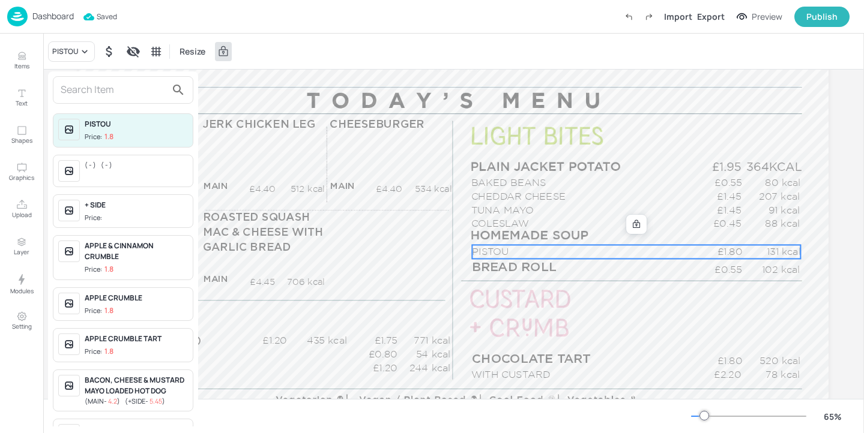
click at [103, 100] on div at bounding box center [123, 90] width 140 height 28
click at [103, 89] on input "text" at bounding box center [114, 89] width 106 height 19
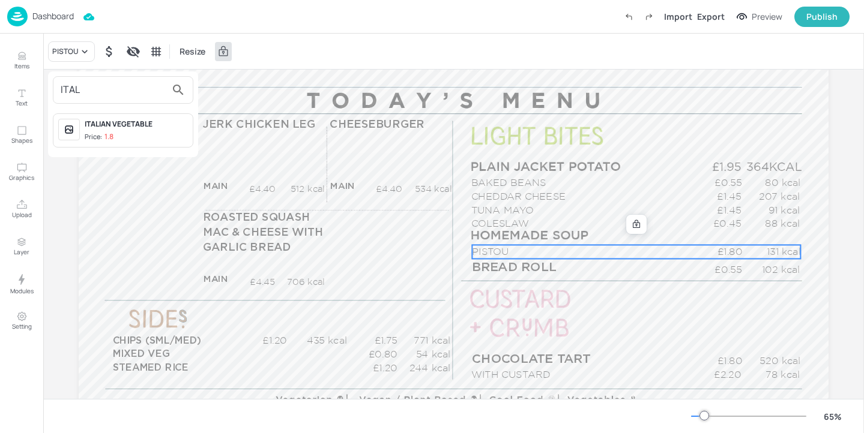
type input "ITAL"
click at [164, 136] on span "Price: 1.8" at bounding box center [136, 137] width 103 height 10
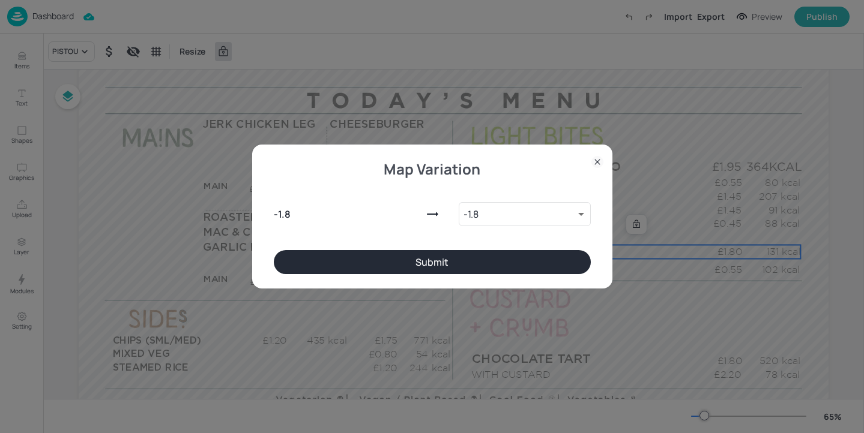
click at [355, 264] on button "Submit" at bounding box center [432, 262] width 317 height 24
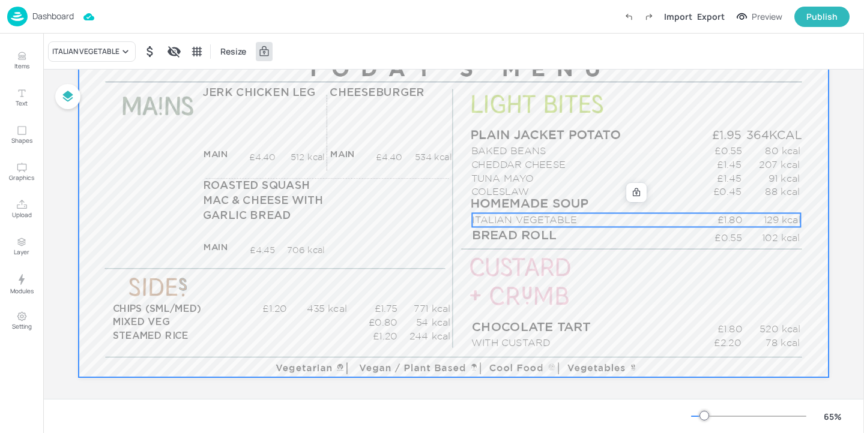
scroll to position [160, 0]
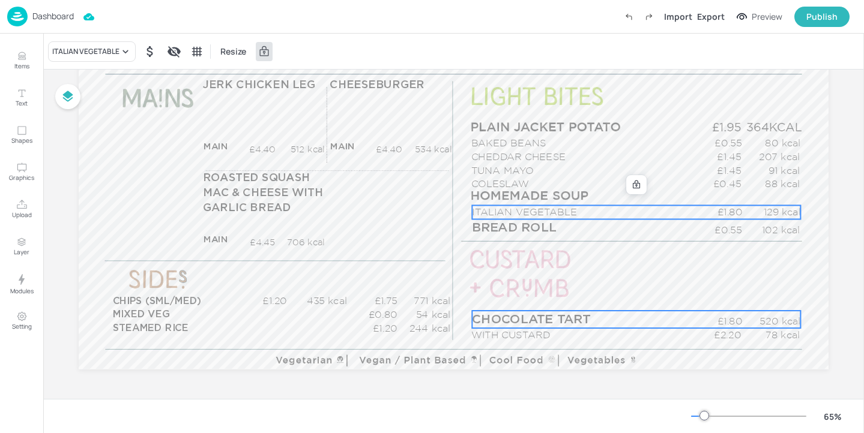
click at [509, 313] on span "CHOCOLATE TART" at bounding box center [531, 319] width 118 height 13
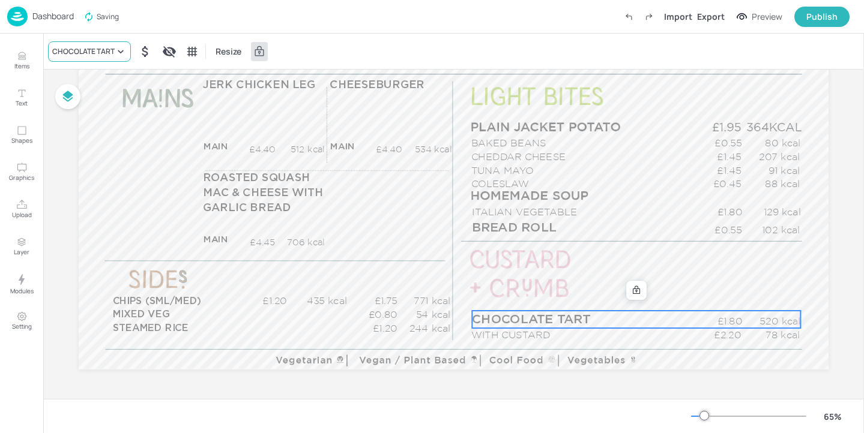
click at [100, 54] on div "CHOCOLATE TART" at bounding box center [83, 51] width 62 height 11
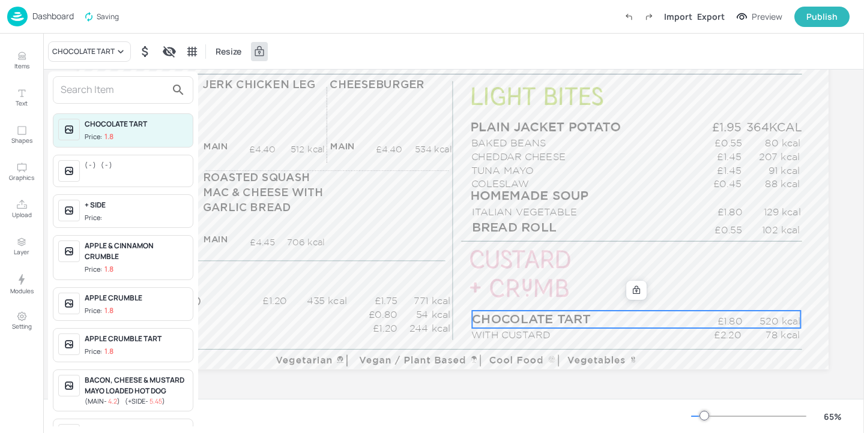
click at [97, 79] on div at bounding box center [123, 90] width 140 height 28
click at [95, 88] on input "text" at bounding box center [114, 89] width 106 height 19
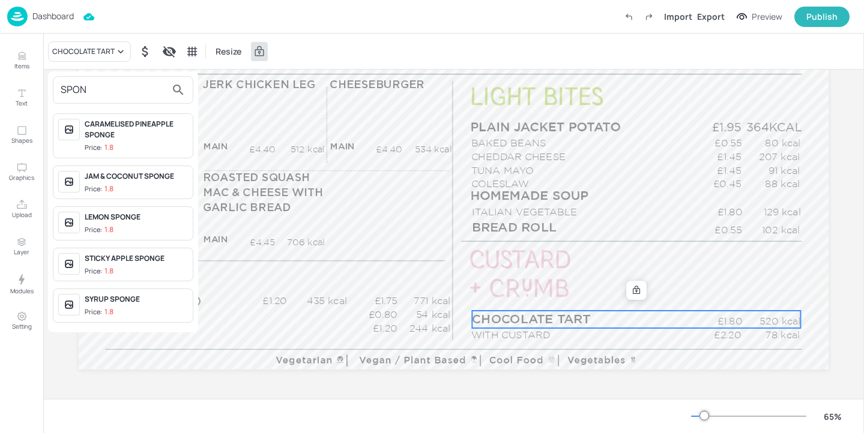
type input "SPON"
click at [145, 138] on div "CARAMELISED PINEAPPLE SPONGE" at bounding box center [136, 130] width 103 height 22
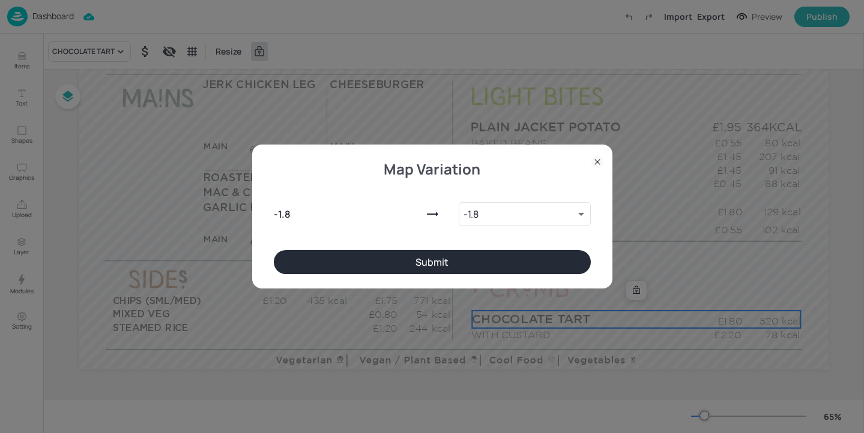
click at [435, 259] on button "Submit" at bounding box center [432, 262] width 317 height 24
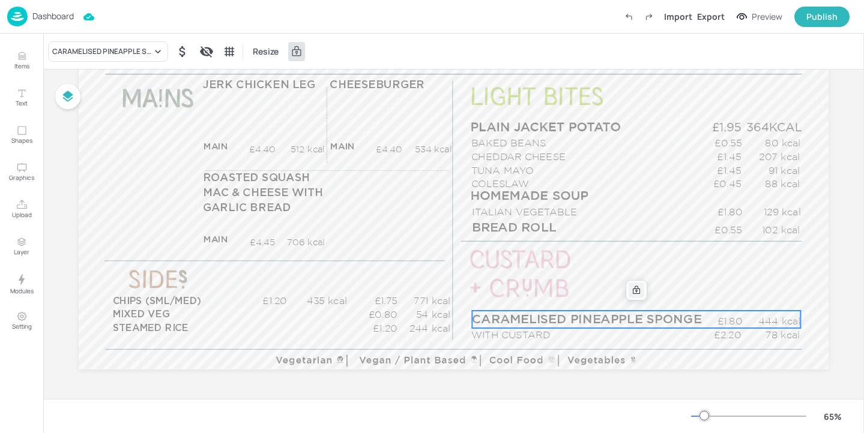
click at [639, 289] on div at bounding box center [637, 291] width 16 height 16
click at [629, 289] on icon "Edit Item" at bounding box center [628, 291] width 10 height 10
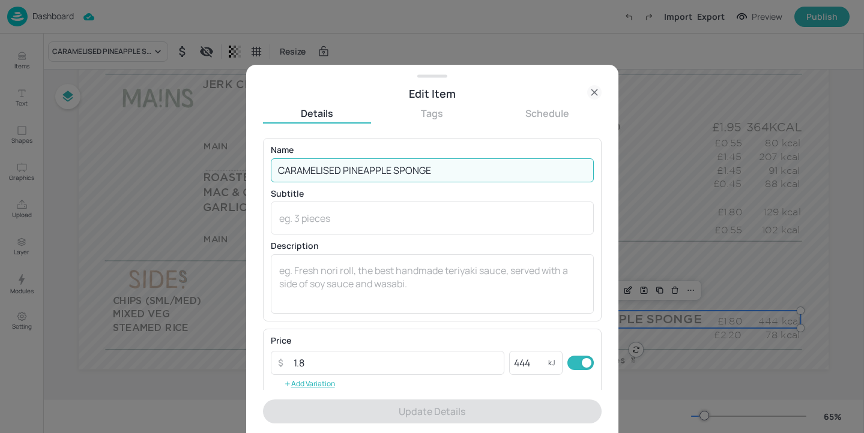
drag, startPoint x: 343, startPoint y: 169, endPoint x: 227, endPoint y: 166, distance: 115.9
click at [227, 166] on div "Edit Item Details Tags Schedule Name CARAMELISED PINEAPPLE SPONGE ​ Subtitle x …" at bounding box center [432, 216] width 864 height 433
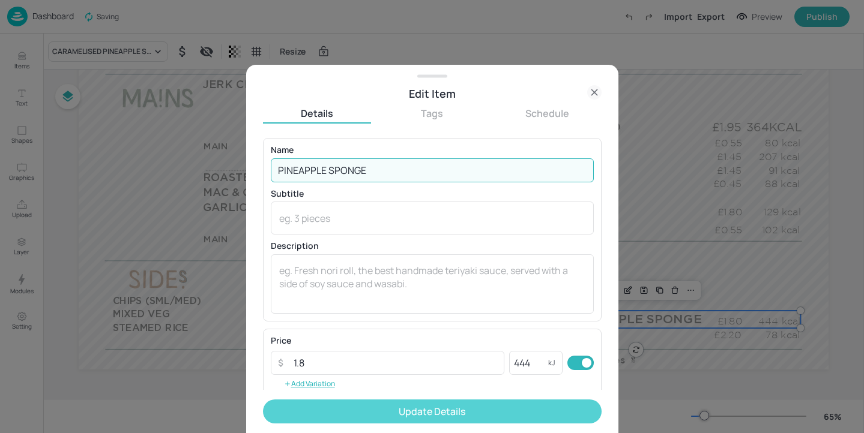
type input "PINEAPPLE SPONGE"
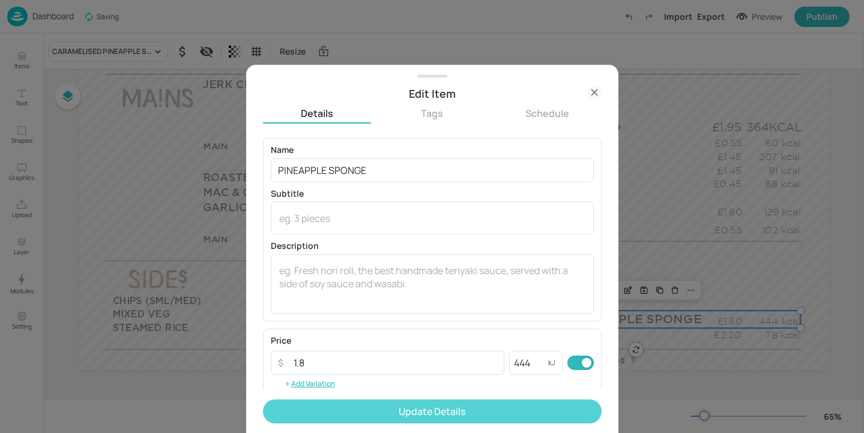
click at [489, 411] on button "Update Details" at bounding box center [432, 412] width 339 height 24
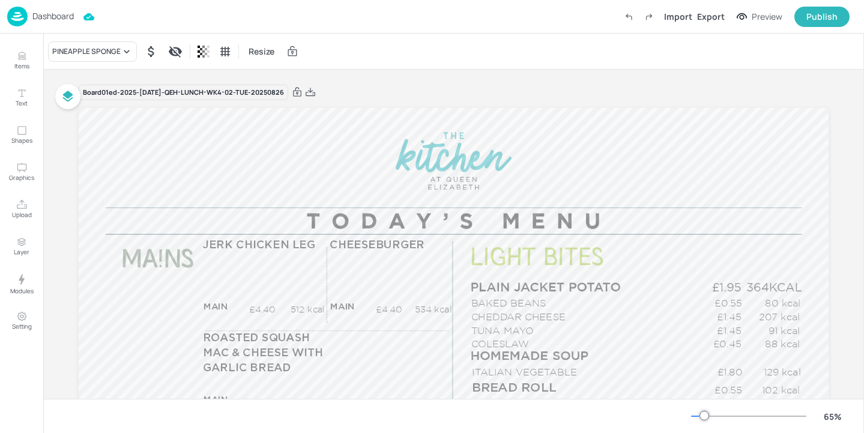
click at [303, 88] on div "Board 01ed-2025-[DATE]-QEH-LUNCH-WK4-02-TUE-20250826" at bounding box center [454, 92] width 750 height 17
drag, startPoint x: 296, startPoint y: 89, endPoint x: 333, endPoint y: 89, distance: 37.2
click at [333, 89] on div "Board 01ed-2025-[DATE]-QEH-LUNCH-WK4-02-TUE-20250826" at bounding box center [454, 92] width 750 height 17
click at [723, 11] on div "Export" at bounding box center [711, 16] width 28 height 13
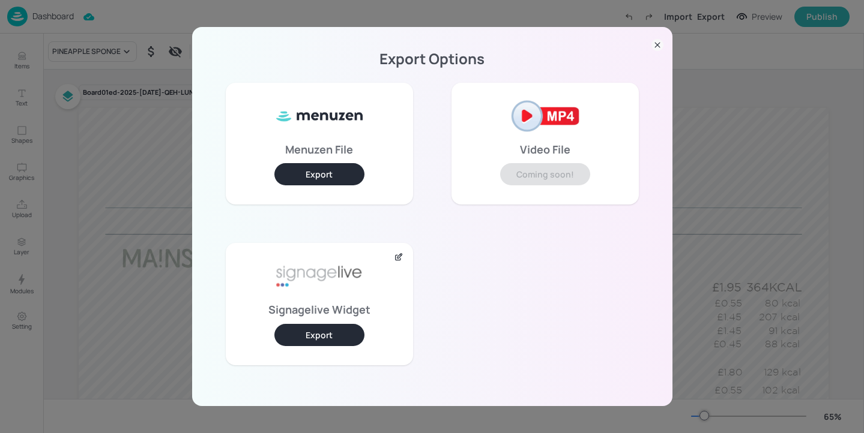
click at [328, 330] on button "Export" at bounding box center [319, 335] width 90 height 22
